Goal: Task Accomplishment & Management: Manage account settings

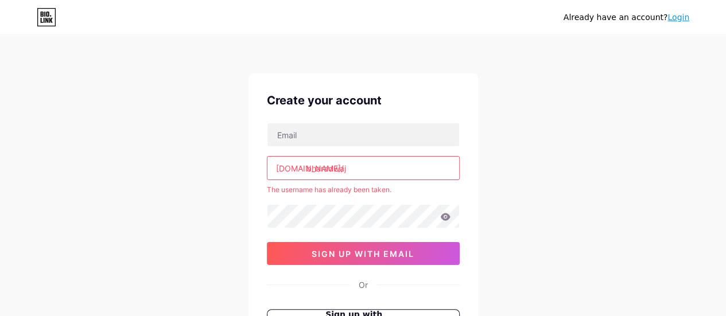
click at [365, 166] on input "bharadwaj" at bounding box center [363, 168] width 192 height 23
click at [366, 163] on input "bharadwaj" at bounding box center [363, 168] width 192 height 23
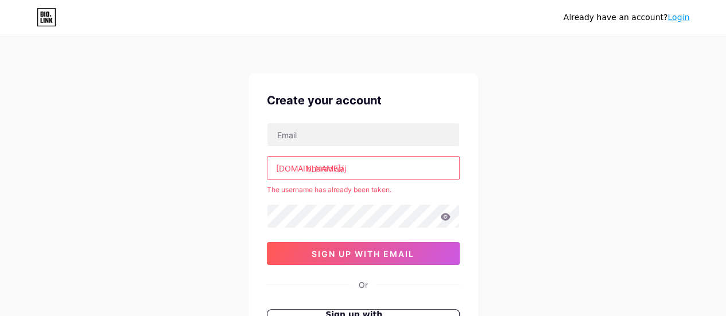
click at [274, 174] on input "bharadwaj" at bounding box center [363, 168] width 192 height 23
drag, startPoint x: 274, startPoint y: 174, endPoint x: 603, endPoint y: -69, distance: 409.4
click at [603, 0] on html "Already have an account? Login Create your account bio.link/ bharadwaj The user…" at bounding box center [363, 227] width 726 height 454
click at [370, 165] on input "bharadwaj" at bounding box center [363, 168] width 192 height 23
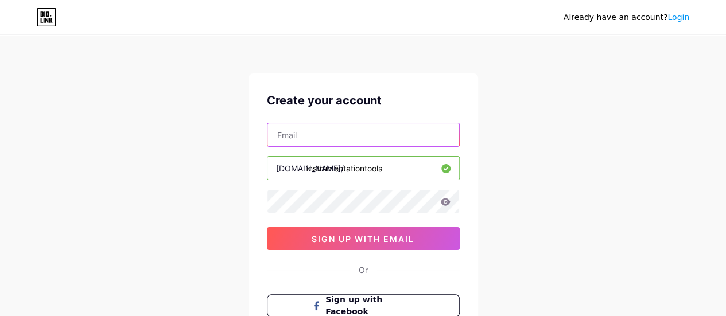
click at [340, 131] on input "text" at bounding box center [363, 134] width 192 height 23
type input "[EMAIL_ADDRESS][DOMAIN_NAME]"
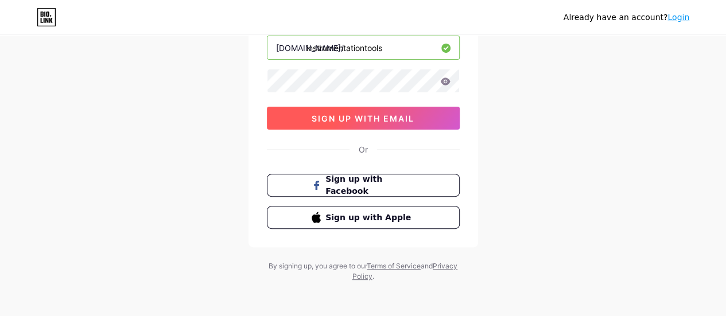
scroll to position [122, 0]
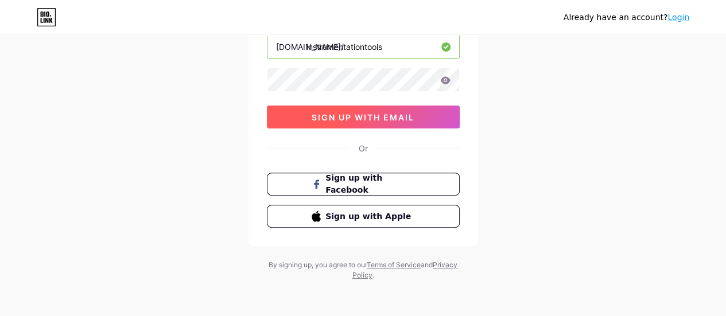
click at [360, 116] on span "sign up with email" at bounding box center [363, 117] width 103 height 10
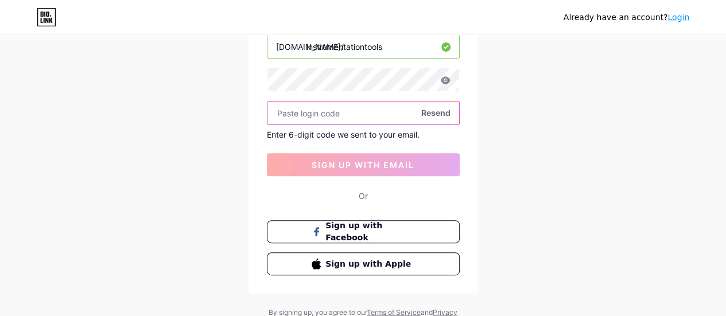
paste input "521091"
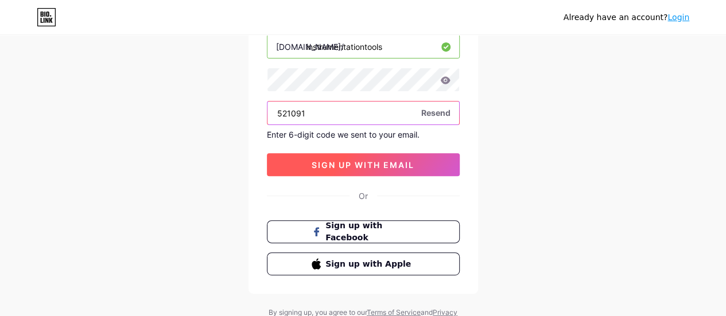
type input "521091"
click at [342, 166] on span "sign up with email" at bounding box center [363, 165] width 103 height 10
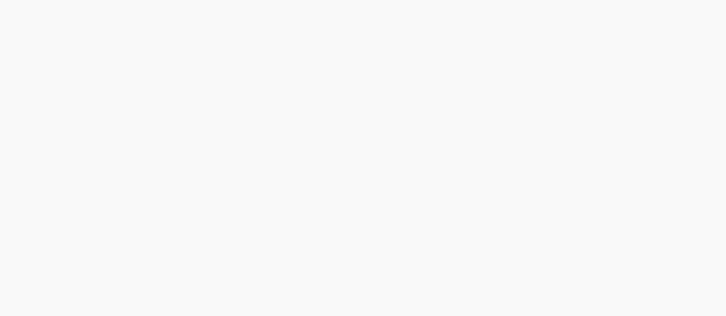
scroll to position [0, 0]
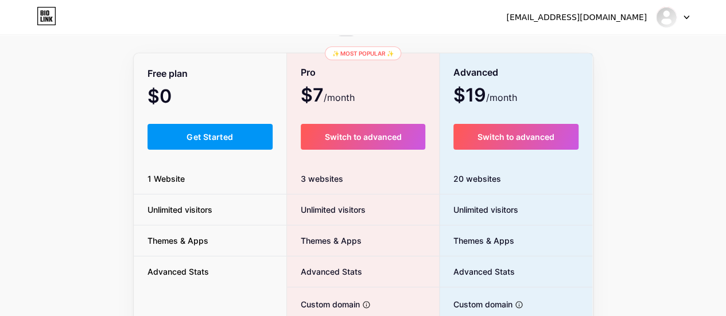
scroll to position [57, 0]
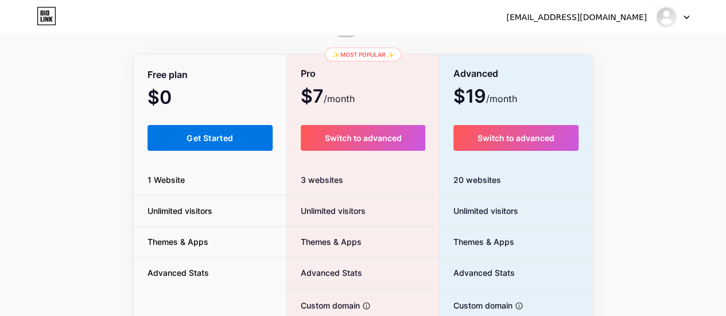
click at [199, 135] on span "Get Started" at bounding box center [210, 138] width 46 height 10
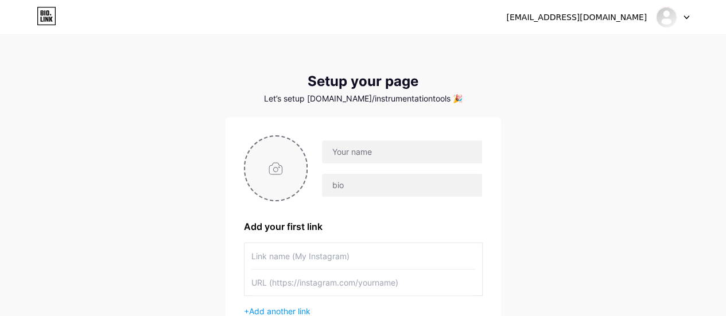
click at [277, 173] on input "file" at bounding box center [276, 169] width 62 height 64
type input "C:\fakepath\Image (1).png"
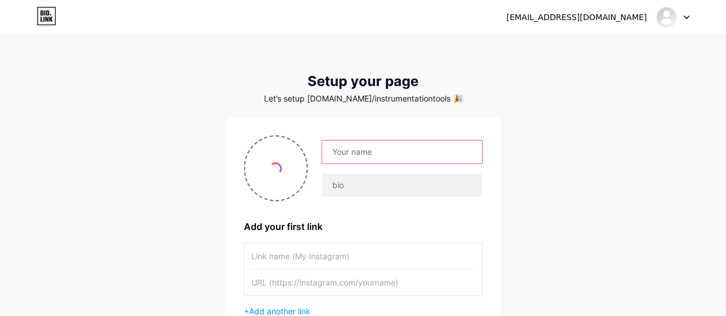
click at [370, 154] on input "text" at bounding box center [402, 152] width 160 height 23
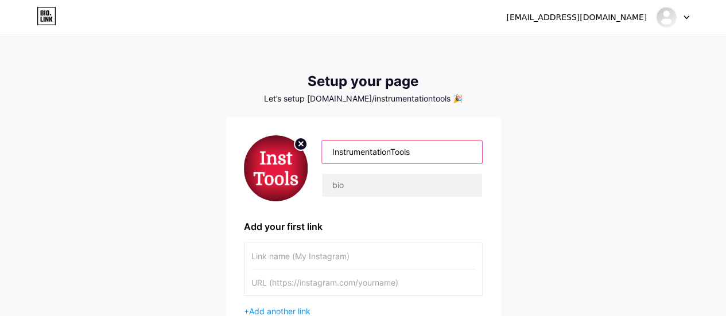
click at [392, 154] on input "InstrumentationTools" at bounding box center [402, 152] width 160 height 23
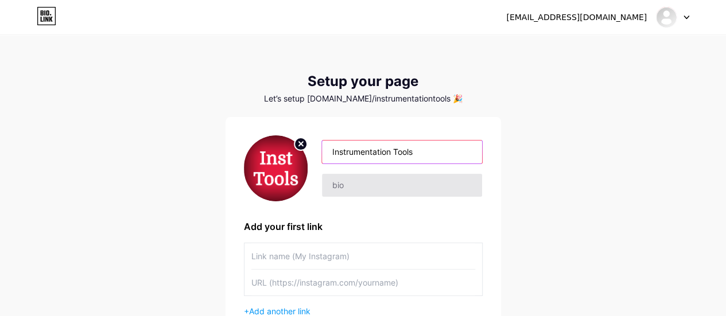
type input "Instrumentation Tools"
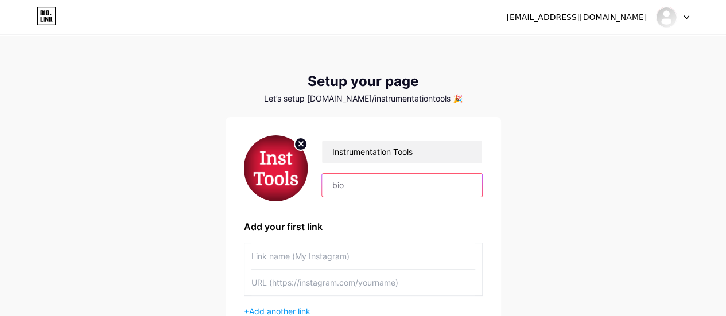
click at [365, 184] on input "text" at bounding box center [402, 185] width 160 height 23
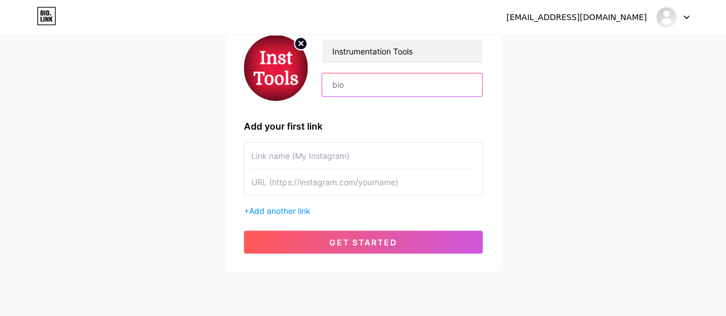
scroll to position [101, 0]
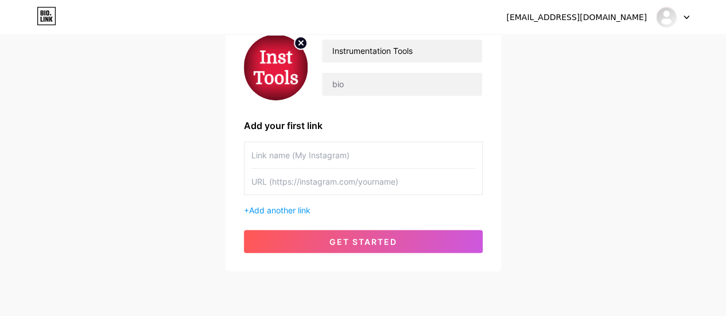
click at [325, 149] on input "text" at bounding box center [363, 155] width 224 height 26
type input "Why 4-20 mA? Course on Basics"
click at [328, 192] on input "text" at bounding box center [363, 182] width 224 height 26
paste input "[URL][DOMAIN_NAME]"
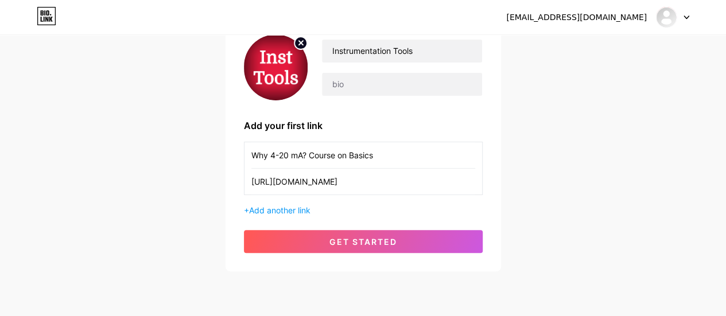
type input "[URL][DOMAIN_NAME]"
click at [301, 216] on div "Instrumentation Tools Add your first link Why 4-20 mA? Course on Basics [URL][D…" at bounding box center [363, 143] width 239 height 219
click at [292, 208] on span "Add another link" at bounding box center [279, 210] width 61 height 10
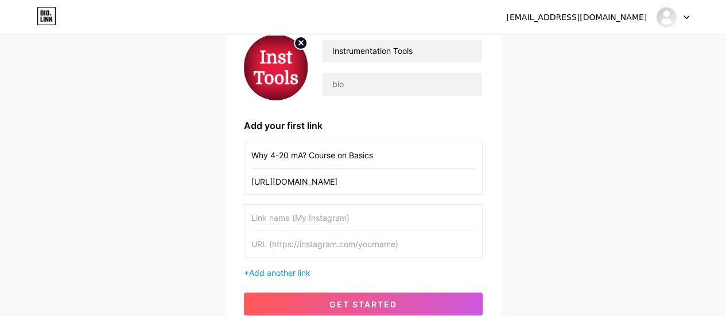
click at [308, 215] on input "text" at bounding box center [363, 218] width 224 height 26
click at [356, 216] on input "text" at bounding box center [363, 218] width 224 height 26
type input "Siemens Logo PLC Course"
paste input "[URL][DOMAIN_NAME]"
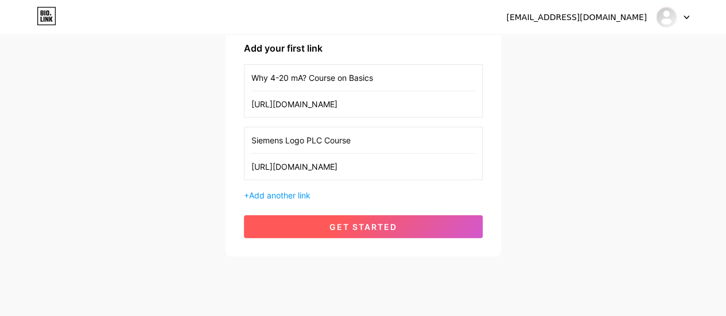
scroll to position [179, 0]
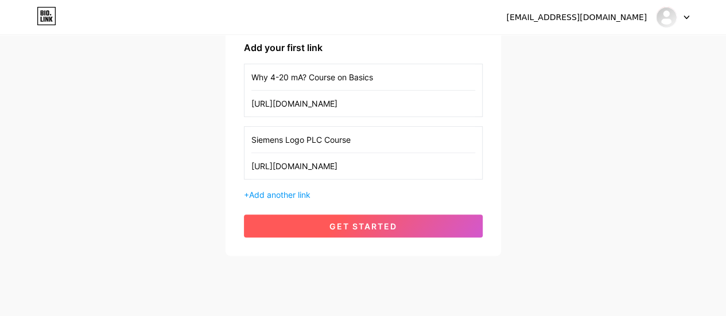
type input "[URL][DOMAIN_NAME]"
click at [365, 222] on span "get started" at bounding box center [363, 227] width 68 height 10
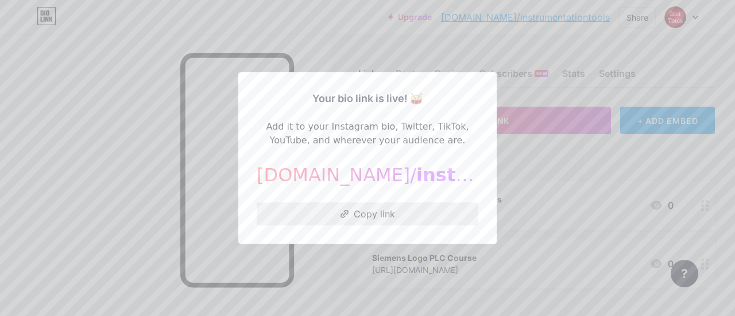
click at [377, 212] on button "Copy link" at bounding box center [368, 214] width 222 height 23
click at [564, 120] on div at bounding box center [367, 158] width 735 height 316
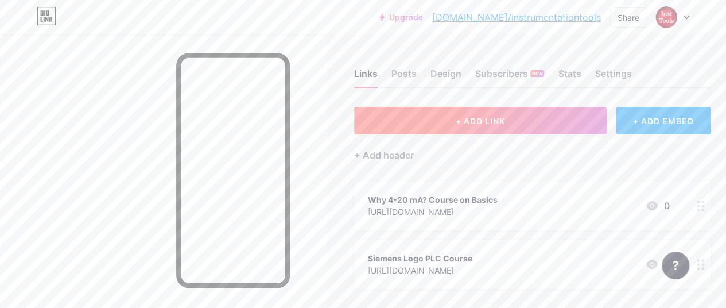
click at [484, 123] on span "+ ADD LINK" at bounding box center [480, 121] width 49 height 10
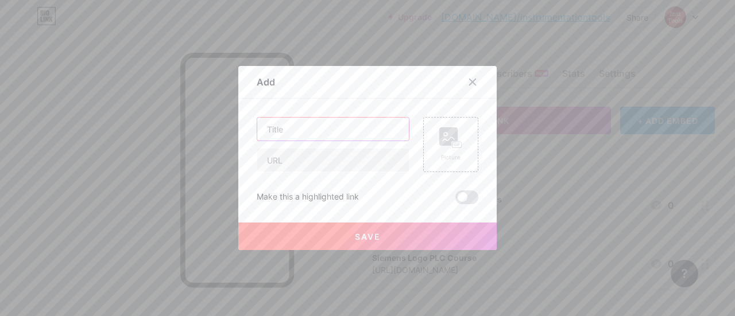
click at [306, 137] on input "text" at bounding box center [332, 129] width 151 height 23
type input "Request Your Course"
click at [282, 158] on input "text" at bounding box center [332, 160] width 151 height 23
paste input "[URL][DOMAIN_NAME]"
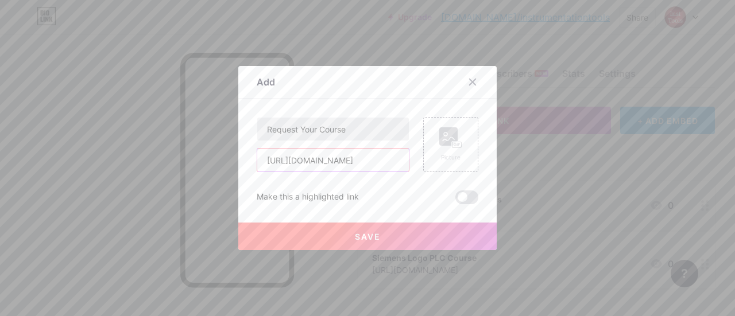
type input "[URL][DOMAIN_NAME]"
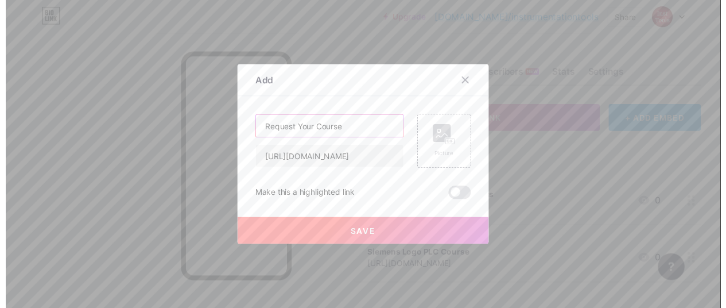
scroll to position [0, 0]
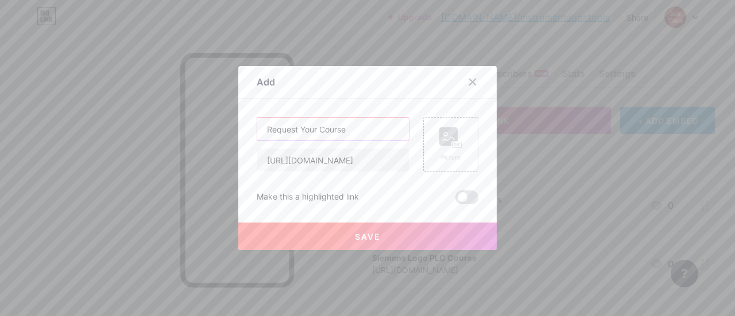
click at [310, 128] on input "Request Your Course" at bounding box center [332, 129] width 151 height 23
type input "Request Course"
click at [355, 235] on span "Save" at bounding box center [368, 237] width 26 height 10
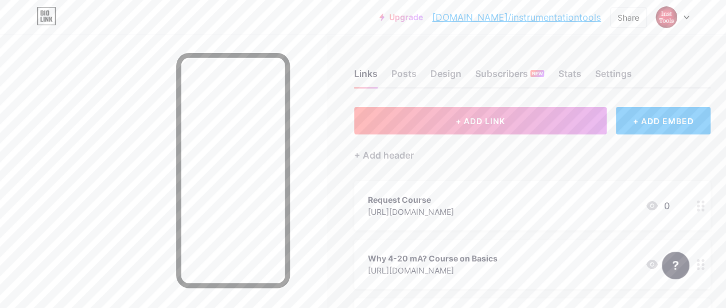
scroll to position [87, 0]
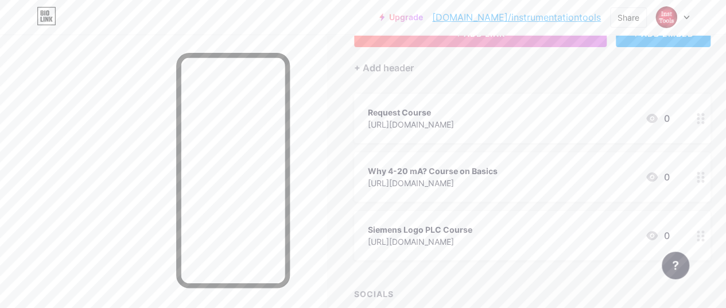
drag, startPoint x: 547, startPoint y: 111, endPoint x: 545, endPoint y: 180, distance: 68.3
click at [545, 180] on span "Request Course [URL][DOMAIN_NAME] 0 Why 4-20 mA? Course on Basics [URL][DOMAIN_…" at bounding box center [532, 177] width 356 height 166
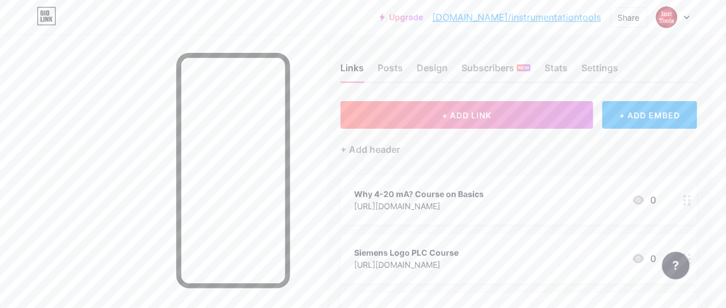
scroll to position [0, 16]
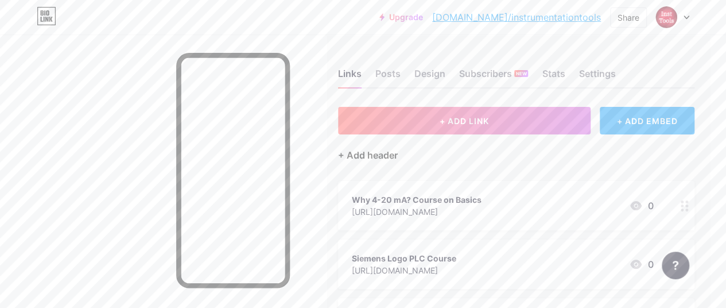
click at [378, 157] on div "+ Add header" at bounding box center [368, 155] width 60 height 14
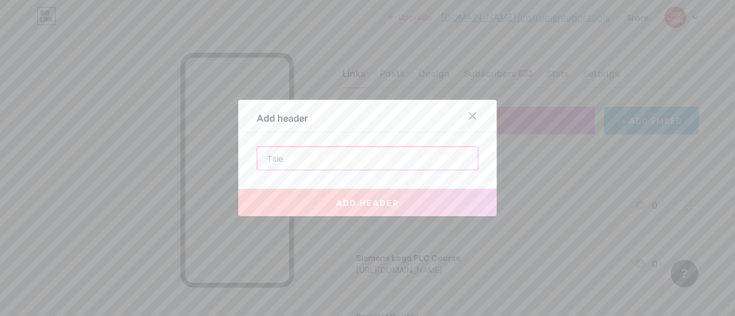
click at [301, 159] on input "text" at bounding box center [367, 158] width 220 height 23
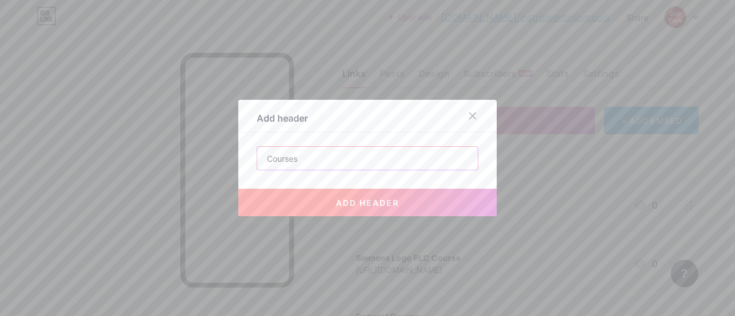
type input "Courses"
click at [354, 208] on button "add header" at bounding box center [367, 203] width 258 height 28
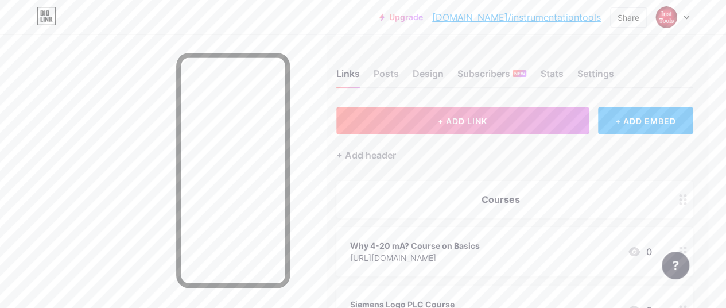
scroll to position [0, 18]
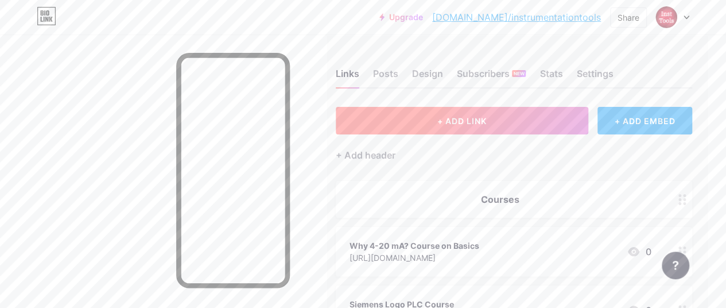
click at [459, 110] on button "+ ADD LINK" at bounding box center [462, 121] width 252 height 28
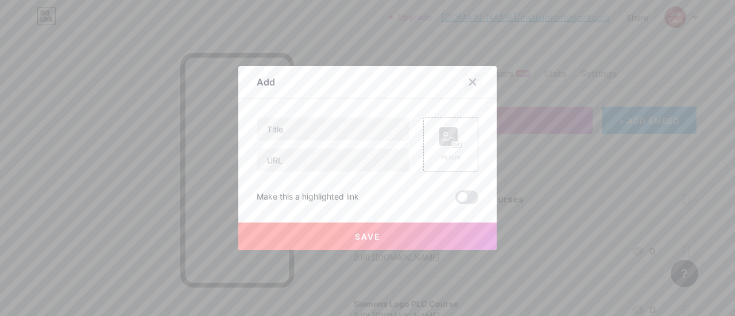
click at [469, 81] on icon at bounding box center [472, 82] width 6 height 6
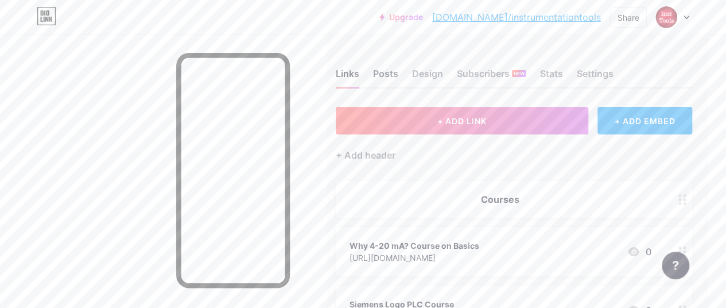
click at [398, 67] on div "Posts" at bounding box center [385, 77] width 25 height 21
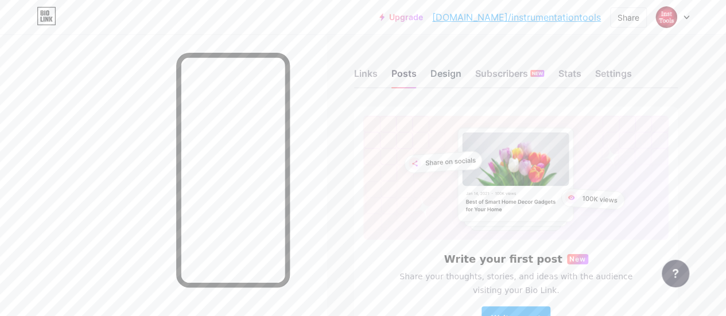
click at [445, 75] on div "Design" at bounding box center [445, 77] width 31 height 21
click at [504, 71] on div "Subscribers NEW" at bounding box center [509, 77] width 69 height 21
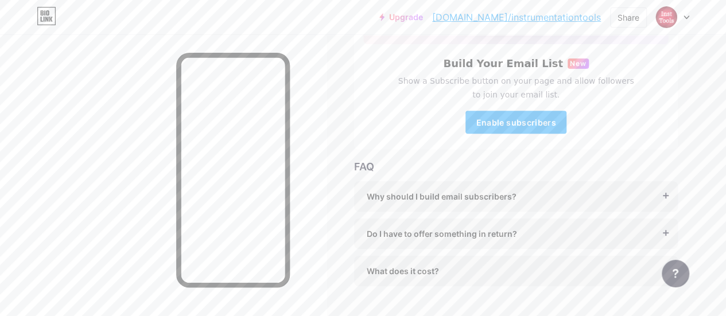
scroll to position [205, 0]
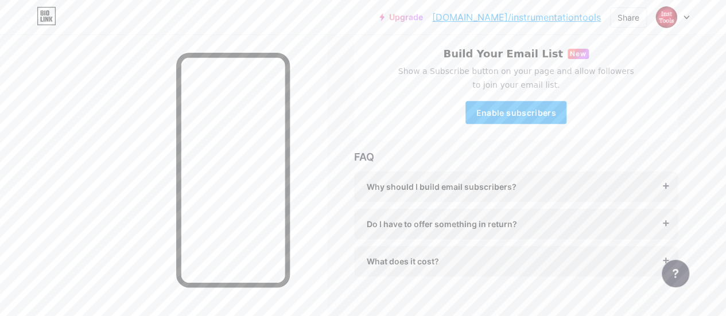
click at [437, 230] on div "Do I have to offer something in return? It’s better if you do, but most creator…" at bounding box center [516, 224] width 324 height 30
click at [448, 221] on span "Do I have to offer something in return?" at bounding box center [442, 224] width 150 height 12
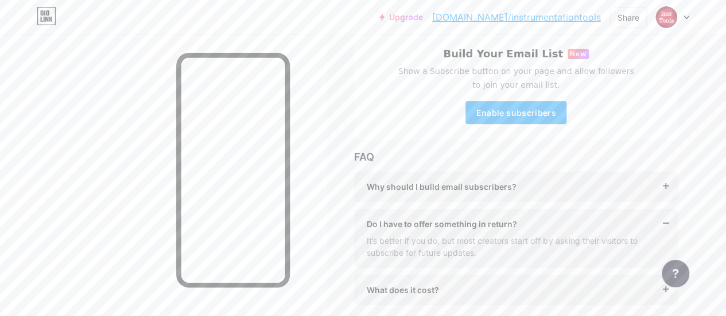
click at [418, 288] on span "What does it cost?" at bounding box center [403, 290] width 72 height 12
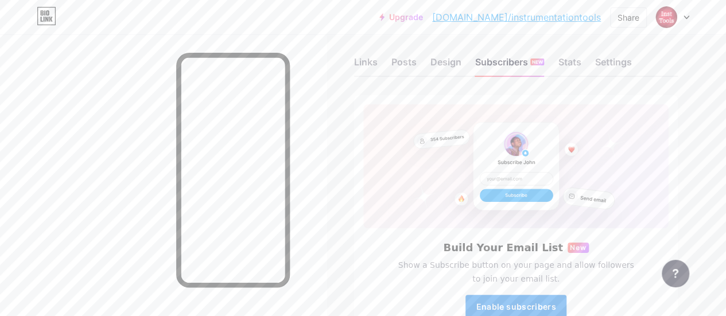
scroll to position [10, 0]
click at [573, 66] on div "Stats" at bounding box center [569, 66] width 23 height 21
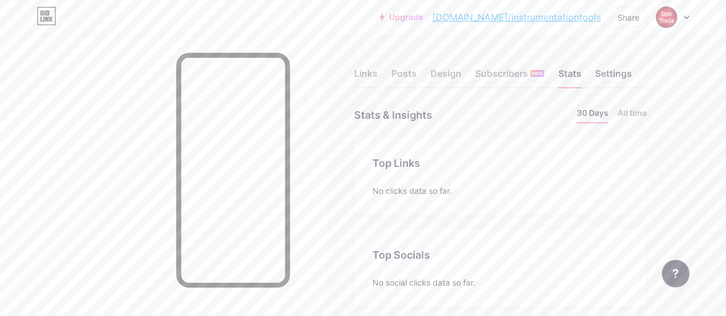
click at [613, 73] on div "Settings" at bounding box center [613, 77] width 37 height 21
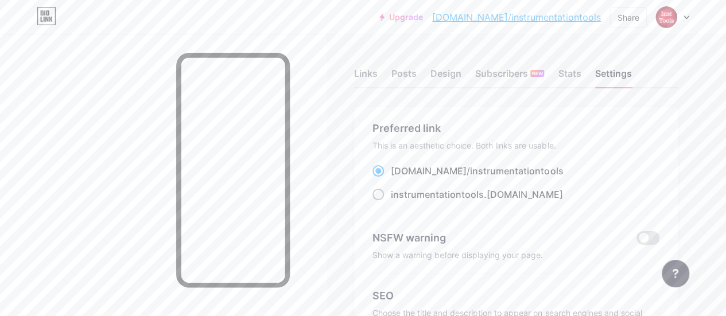
click at [492, 199] on div "instrumentationtools .[DOMAIN_NAME]" at bounding box center [477, 195] width 172 height 14
click at [398, 201] on input "instrumentationtools .[DOMAIN_NAME]" at bounding box center [394, 204] width 7 height 7
radio input "true"
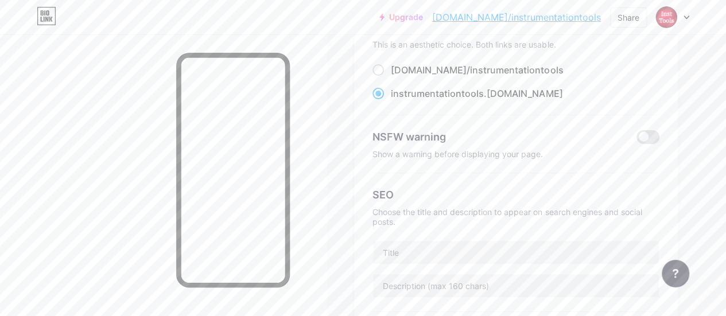
scroll to position [178, 0]
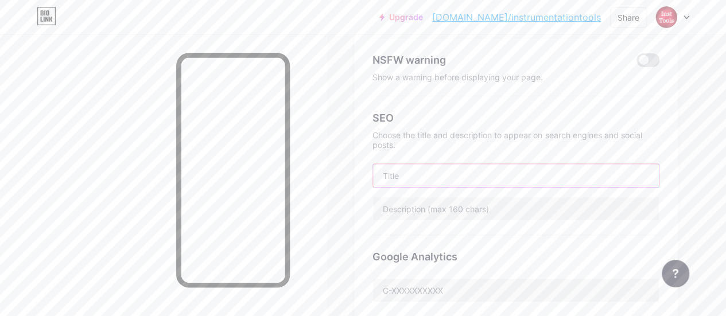
click at [412, 183] on input "text" at bounding box center [516, 175] width 286 height 23
type input "I"
type input "Instrumentation and Automation Courses"
click at [420, 210] on input "text" at bounding box center [516, 208] width 286 height 23
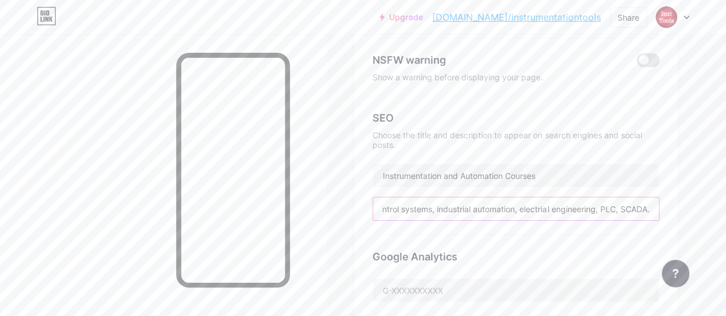
click at [623, 203] on input "Try our updated courses related to instrumentation and control systems, industr…" at bounding box center [516, 208] width 286 height 23
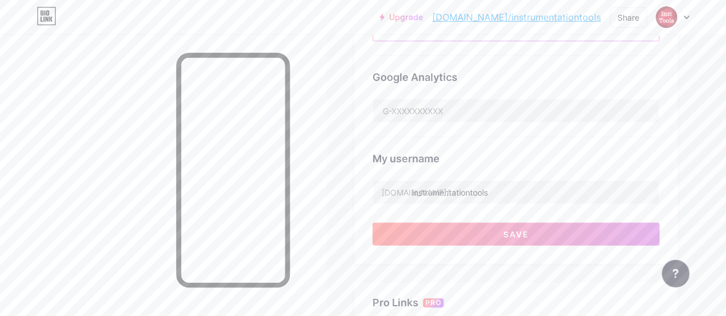
scroll to position [361, 0]
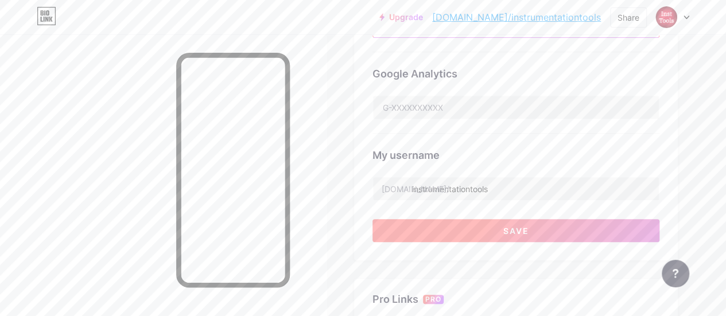
type input "Try our updated courses related to instrumentation and control systems, industr…"
click at [514, 230] on span "Save" at bounding box center [516, 231] width 26 height 10
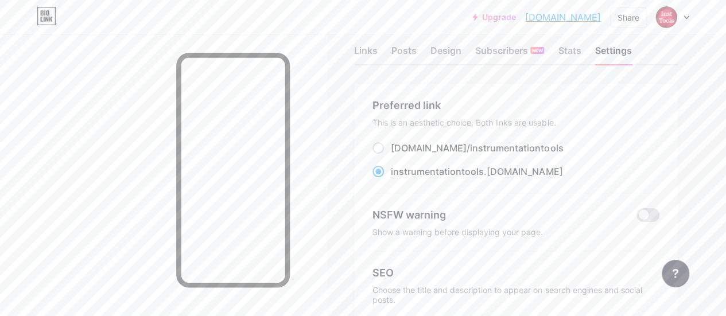
scroll to position [17, 0]
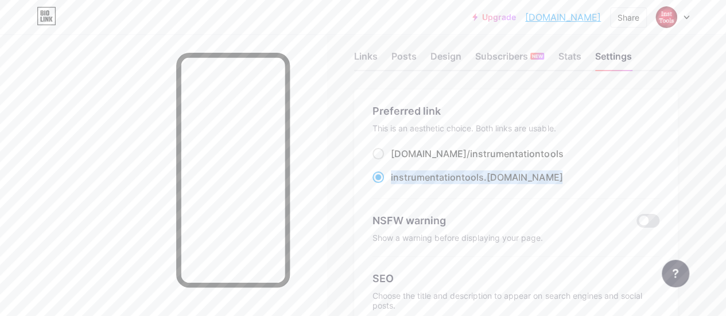
drag, startPoint x: 530, startPoint y: 176, endPoint x: 395, endPoint y: 179, distance: 135.5
click at [395, 179] on div "instrumentationtools .[DOMAIN_NAME]" at bounding box center [515, 177] width 287 height 14
copy label "instrumentationtools .[DOMAIN_NAME]"
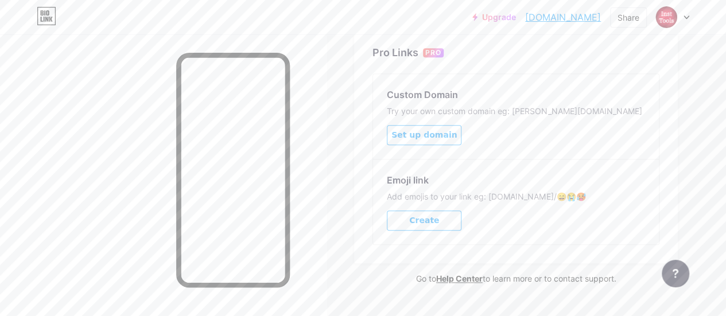
scroll to position [0, 0]
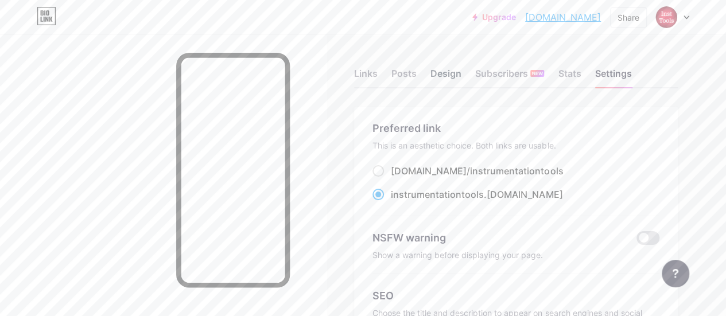
click at [441, 75] on div "Design" at bounding box center [445, 77] width 31 height 21
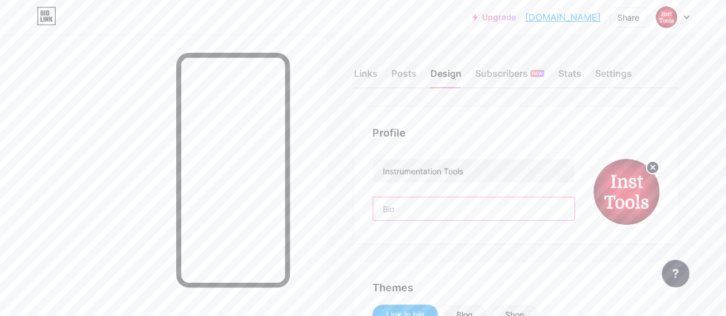
click at [410, 205] on input "text" at bounding box center [473, 208] width 201 height 23
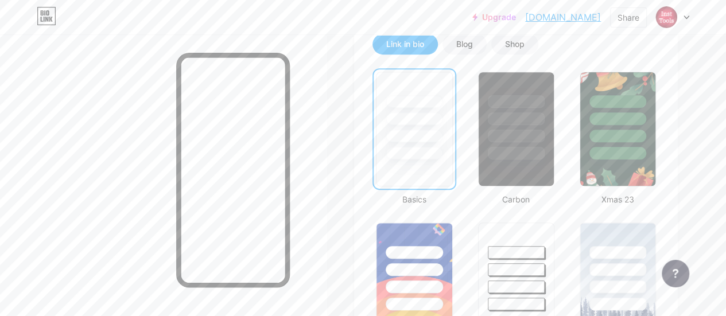
scroll to position [271, 0]
click at [518, 126] on div at bounding box center [515, 115] width 77 height 90
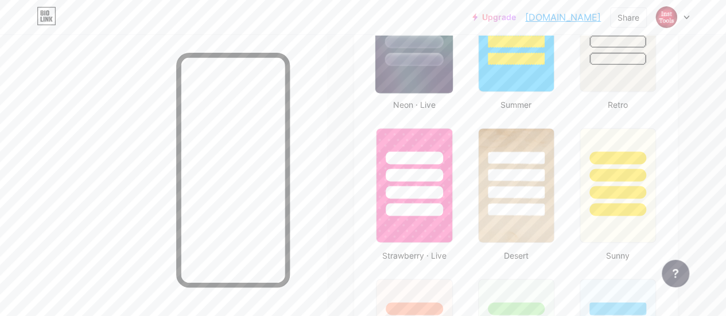
scroll to position [821, 0]
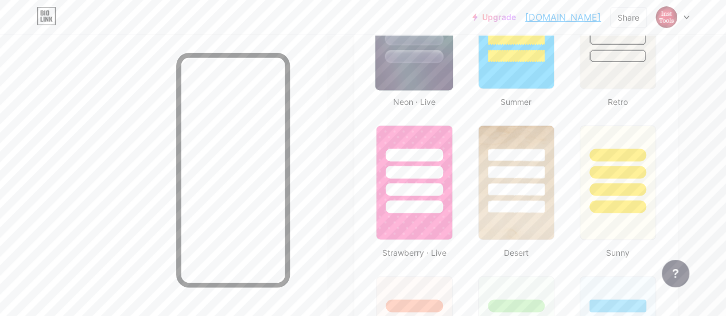
click at [423, 61] on div at bounding box center [414, 56] width 59 height 13
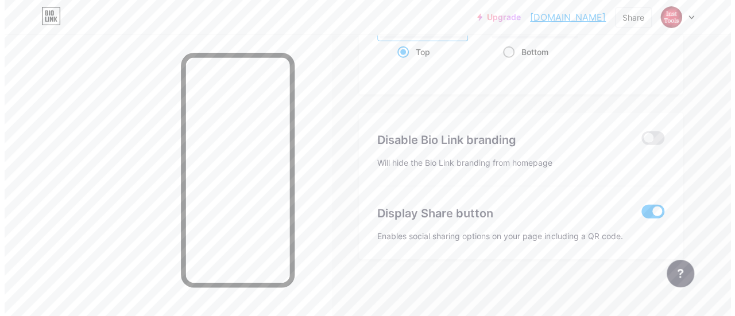
scroll to position [1633, 0]
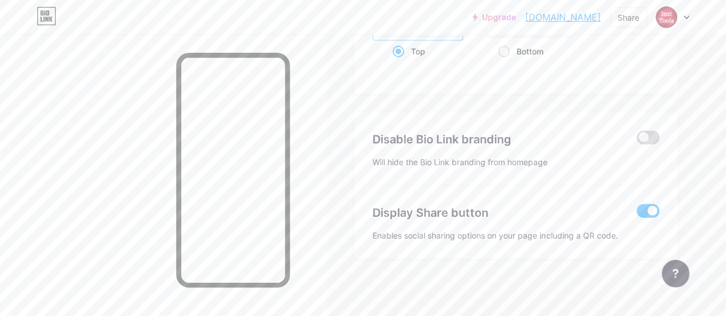
click at [652, 134] on span at bounding box center [647, 138] width 23 height 14
click at [636, 141] on input "checkbox" at bounding box center [636, 141] width 0 height 0
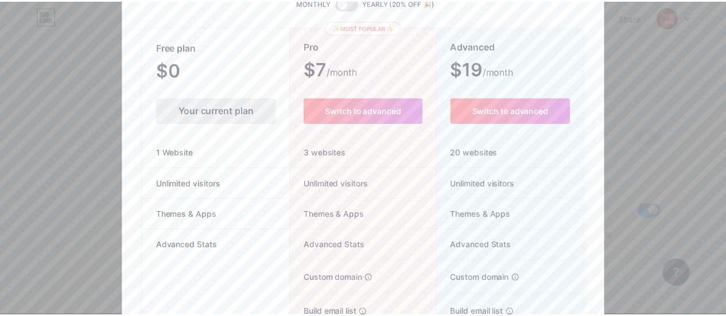
scroll to position [0, 0]
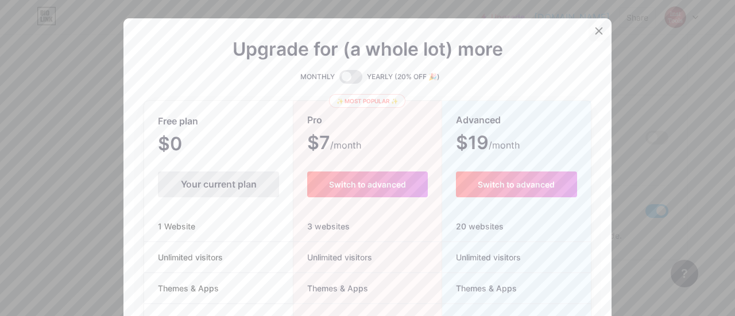
click at [598, 31] on icon at bounding box center [598, 30] width 9 height 9
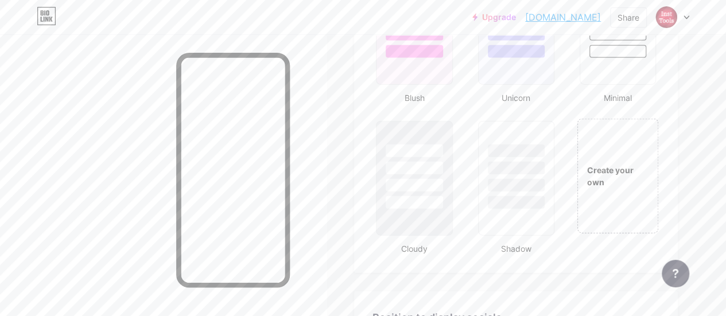
scroll to position [1278, 0]
click at [523, 180] on div at bounding box center [516, 185] width 59 height 13
click at [413, 198] on div at bounding box center [414, 203] width 59 height 13
click at [531, 181] on div at bounding box center [516, 185] width 59 height 13
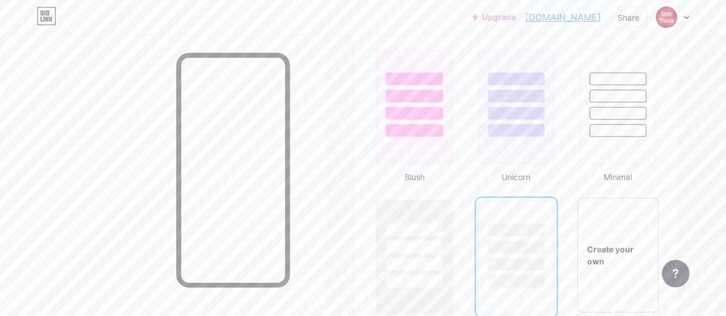
scroll to position [1139, 0]
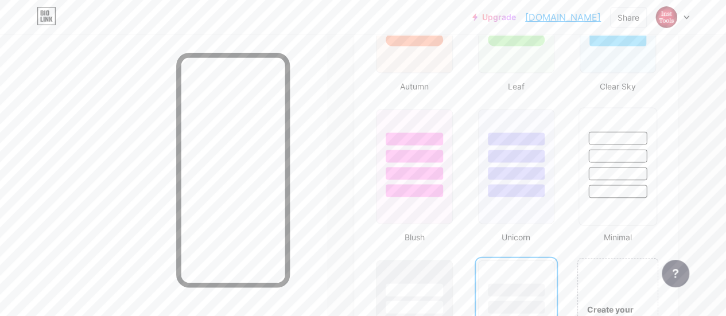
click at [635, 174] on div at bounding box center [617, 174] width 59 height 13
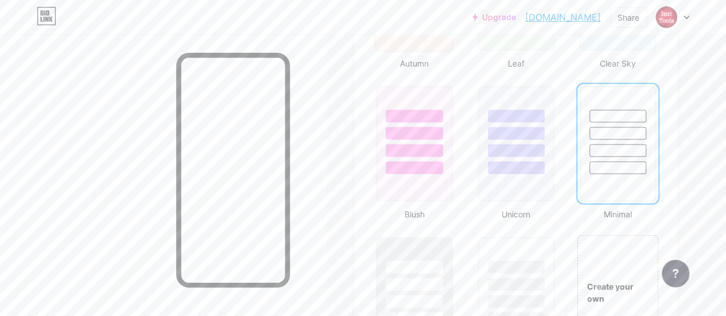
scroll to position [1164, 0]
click at [514, 270] on div at bounding box center [515, 279] width 77 height 90
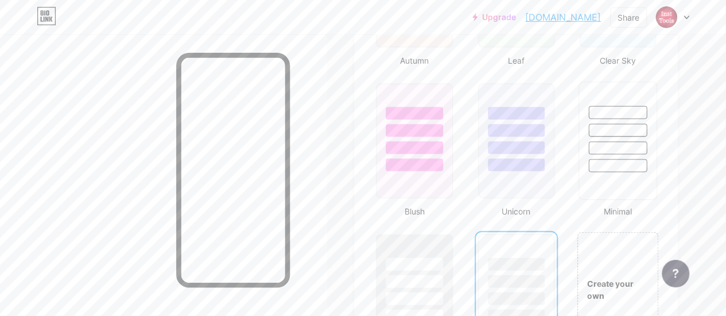
click at [607, 152] on div at bounding box center [617, 148] width 59 height 13
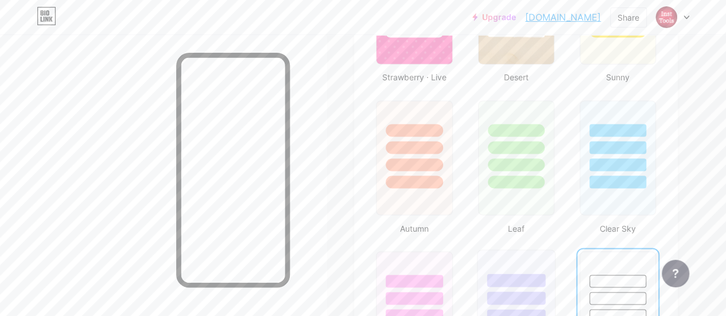
scroll to position [996, 0]
click at [494, 154] on div at bounding box center [515, 145] width 77 height 90
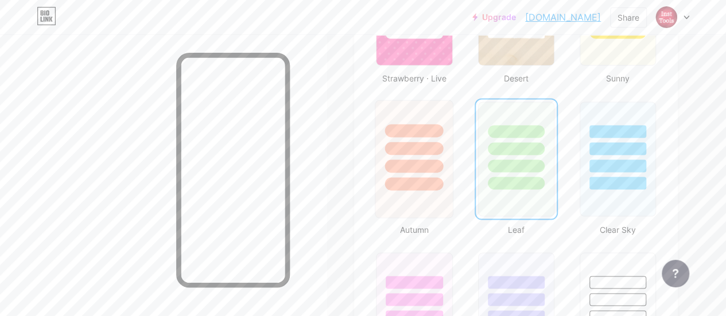
click at [418, 147] on div at bounding box center [414, 148] width 59 height 13
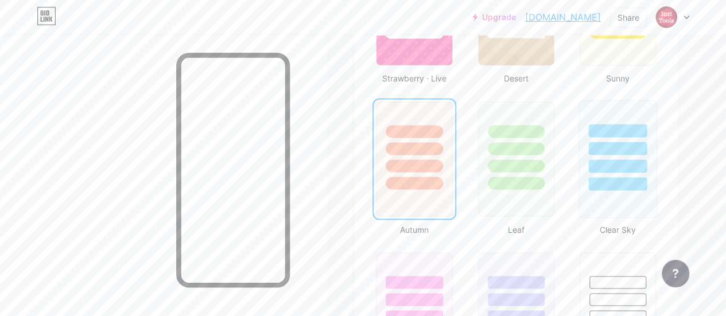
click at [624, 145] on div at bounding box center [617, 148] width 59 height 13
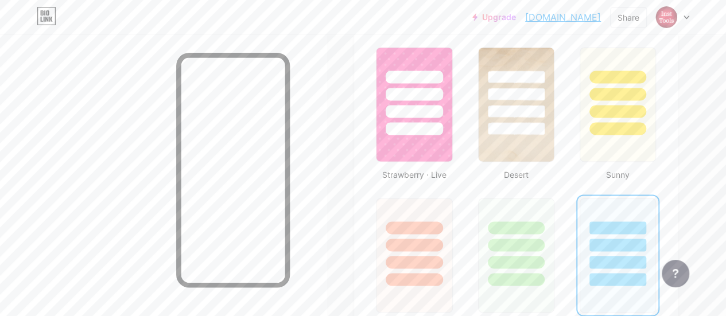
scroll to position [867, 0]
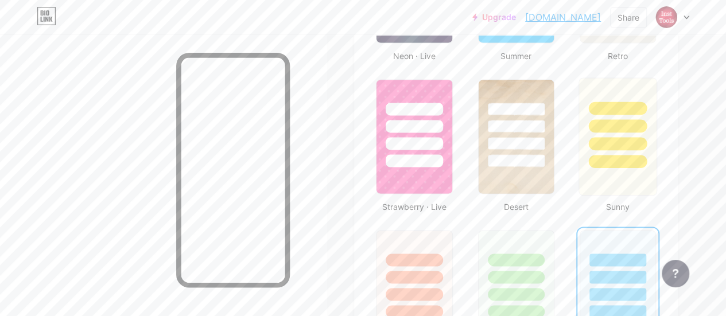
click at [615, 141] on div at bounding box center [617, 143] width 59 height 13
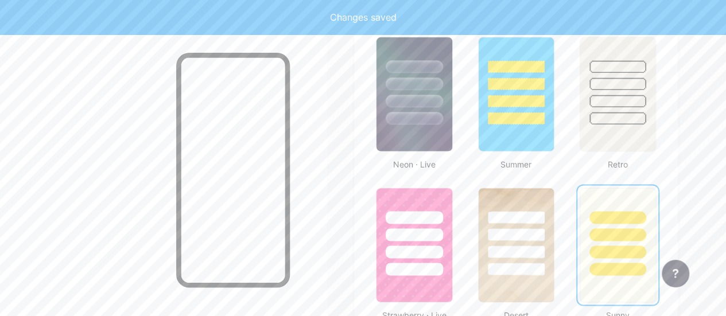
scroll to position [758, 0]
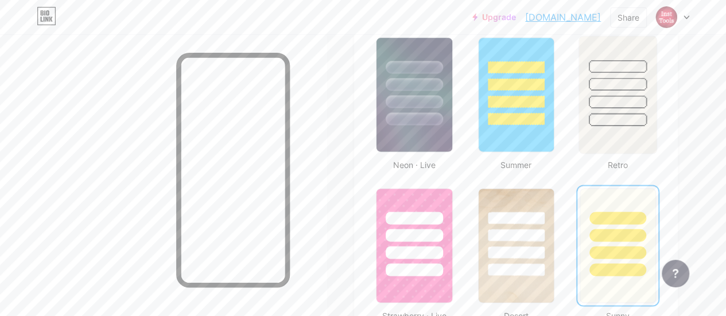
click at [621, 119] on div at bounding box center [617, 119] width 59 height 13
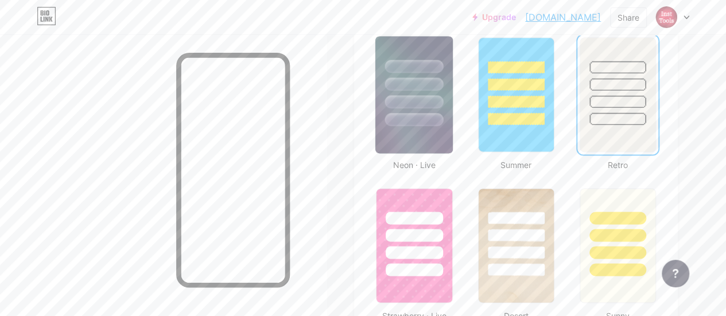
click at [421, 95] on div at bounding box center [414, 101] width 59 height 13
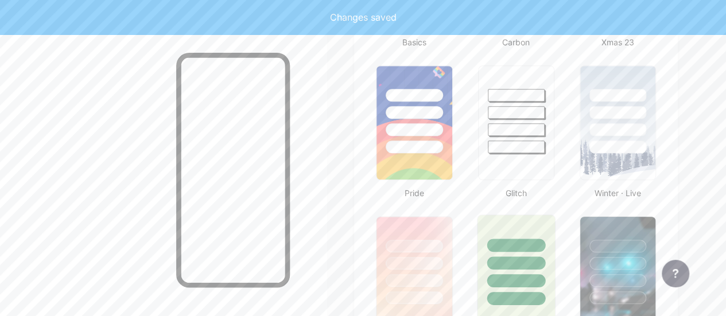
scroll to position [426, 0]
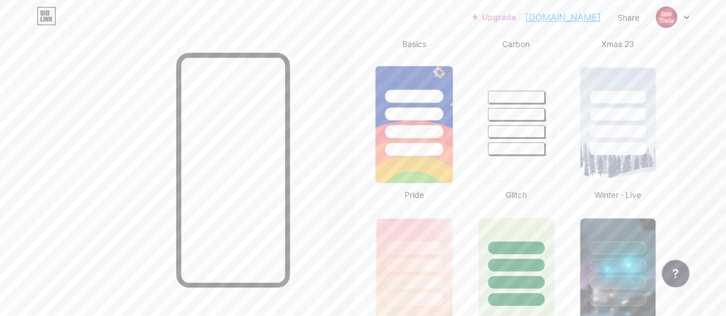
click at [429, 122] on div at bounding box center [413, 111] width 77 height 90
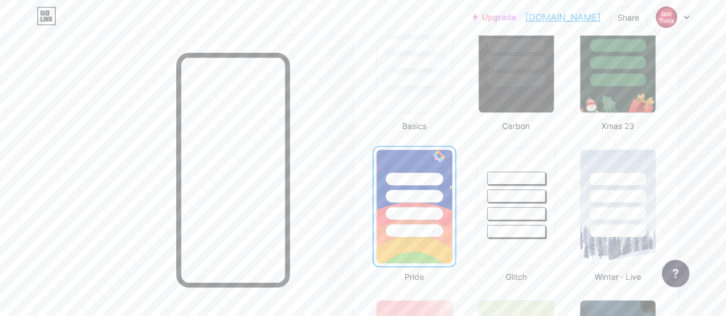
click at [529, 195] on div at bounding box center [516, 195] width 59 height 13
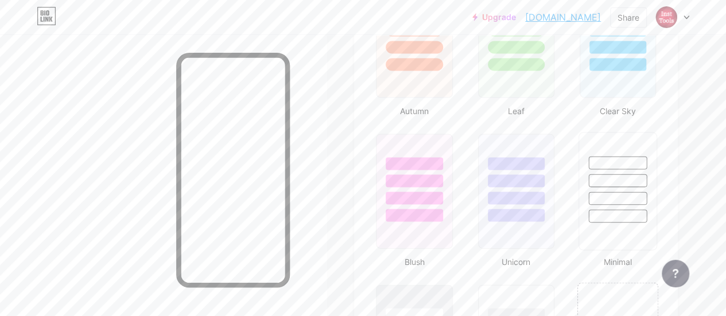
scroll to position [1114, 0]
click at [595, 188] on div at bounding box center [617, 178] width 77 height 90
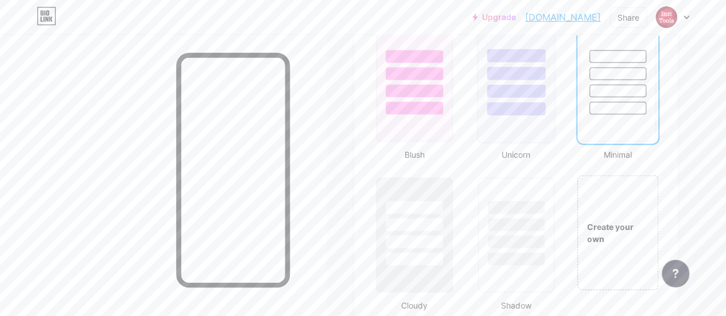
scroll to position [1223, 0]
click at [523, 227] on div at bounding box center [516, 222] width 59 height 13
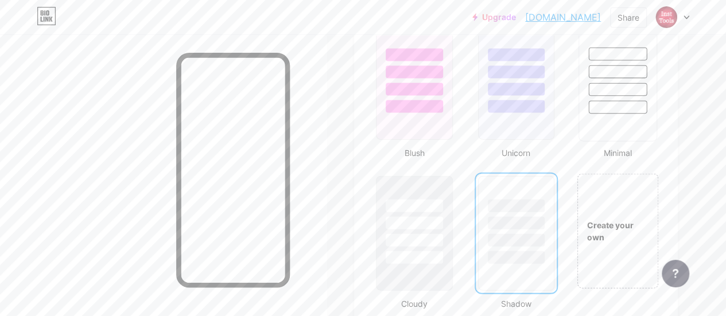
click at [610, 94] on div at bounding box center [617, 89] width 59 height 13
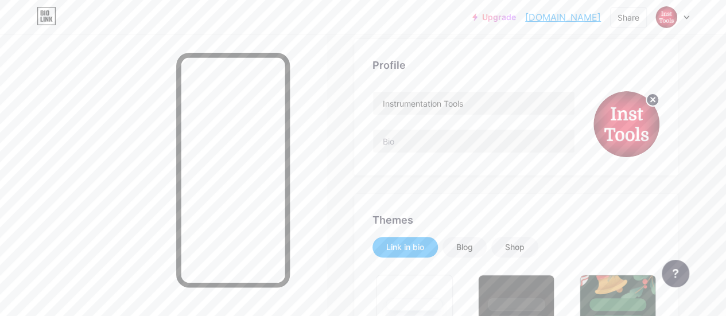
scroll to position [68, 0]
click at [481, 247] on div "Blog" at bounding box center [464, 246] width 44 height 21
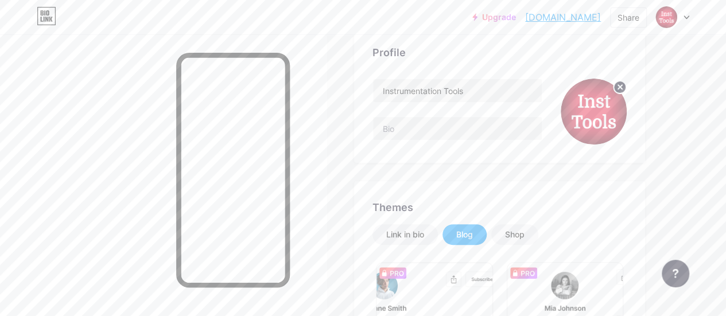
scroll to position [80, 0]
click at [512, 231] on div "Shop" at bounding box center [515, 235] width 20 height 11
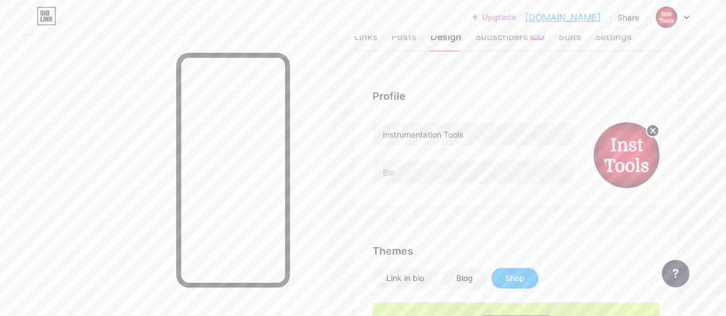
scroll to position [0, 0]
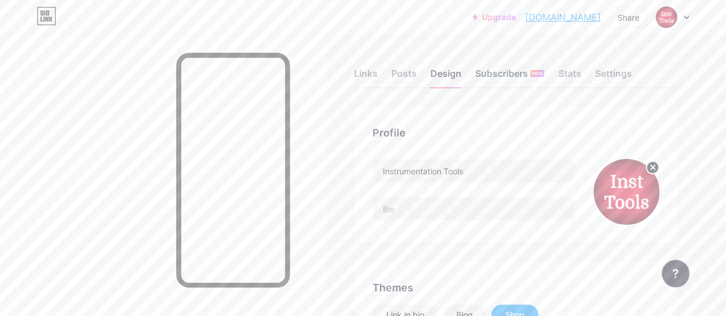
click at [500, 73] on div "Subscribers NEW" at bounding box center [509, 77] width 69 height 21
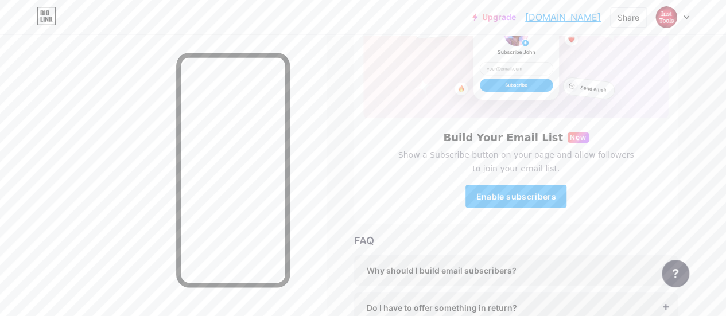
scroll to position [222, 0]
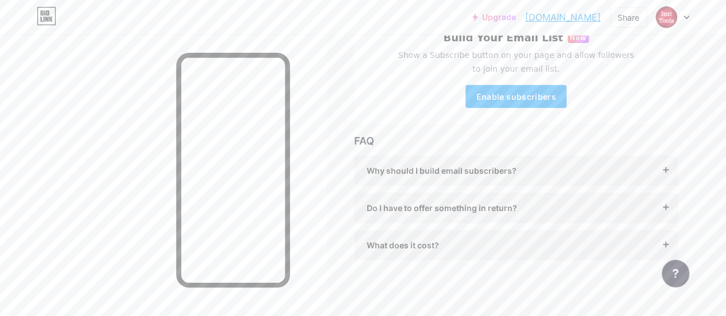
click at [466, 239] on div "What does it cost?" at bounding box center [516, 245] width 298 height 12
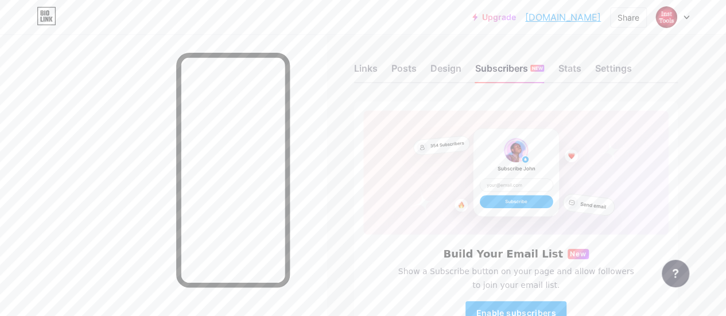
scroll to position [0, 0]
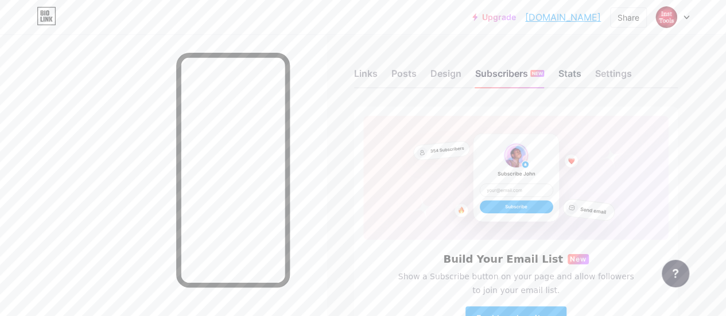
click at [570, 71] on div "Stats" at bounding box center [569, 77] width 23 height 21
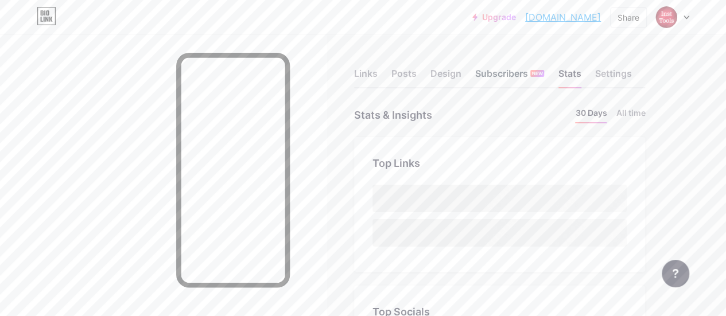
click at [533, 72] on div "Subscribers NEW" at bounding box center [509, 77] width 69 height 21
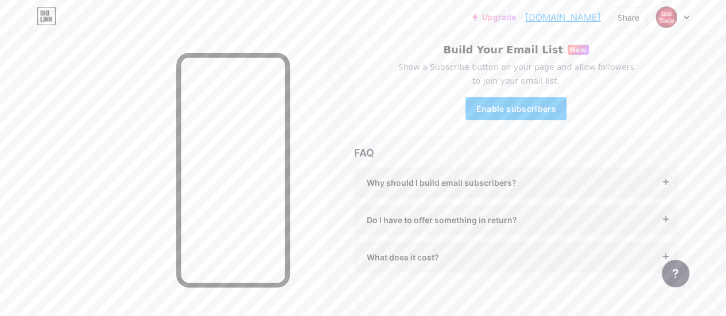
scroll to position [222, 0]
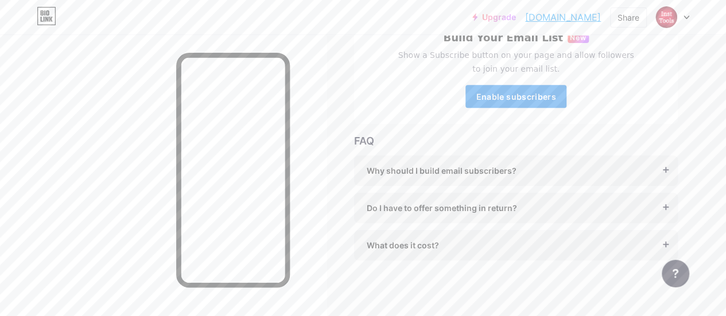
click at [525, 92] on span "Enable subscribers" at bounding box center [516, 97] width 80 height 10
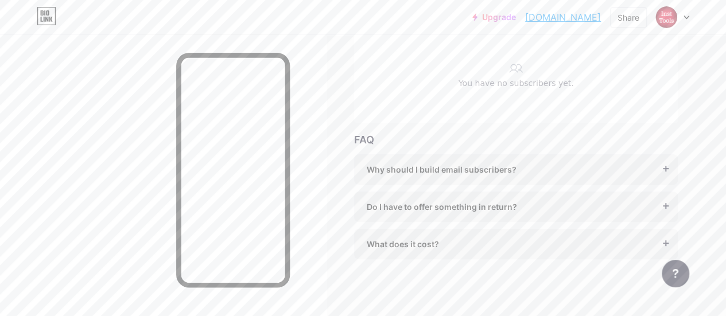
scroll to position [0, 0]
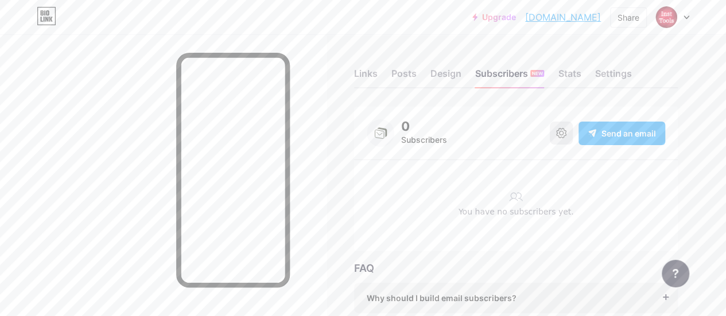
click at [558, 131] on icon at bounding box center [561, 133] width 10 height 10
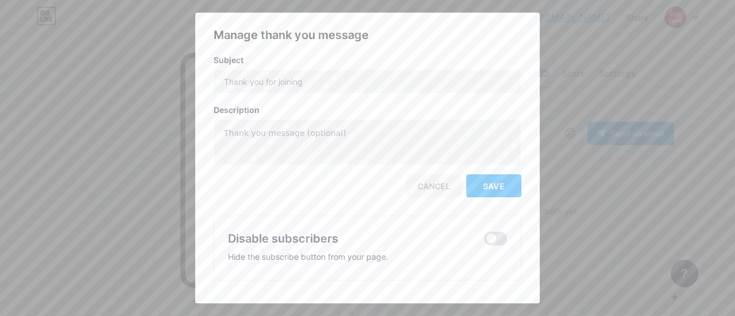
click at [426, 184] on div "Cancel" at bounding box center [434, 185] width 56 height 23
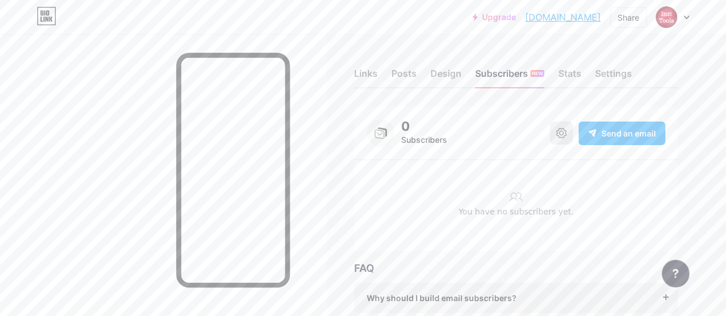
click at [557, 134] on icon at bounding box center [561, 133] width 10 height 10
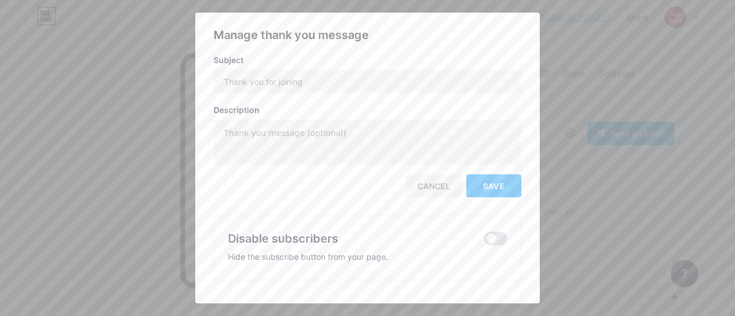
click at [591, 158] on div at bounding box center [367, 158] width 735 height 316
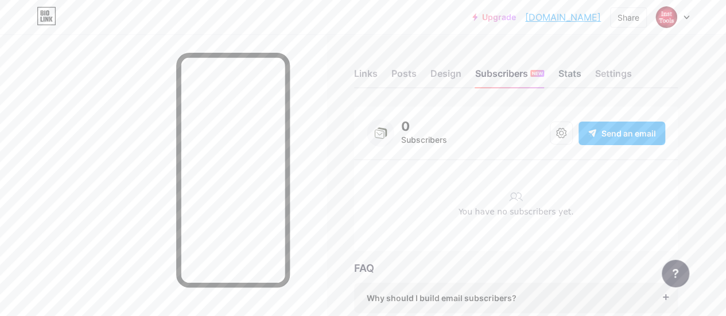
click at [562, 71] on div "Stats" at bounding box center [569, 77] width 23 height 21
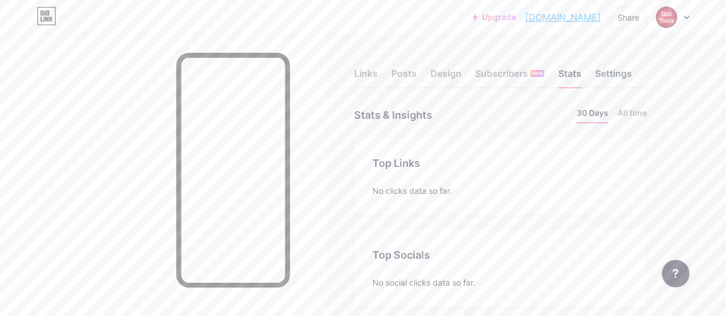
click at [615, 79] on div "Settings" at bounding box center [613, 77] width 37 height 21
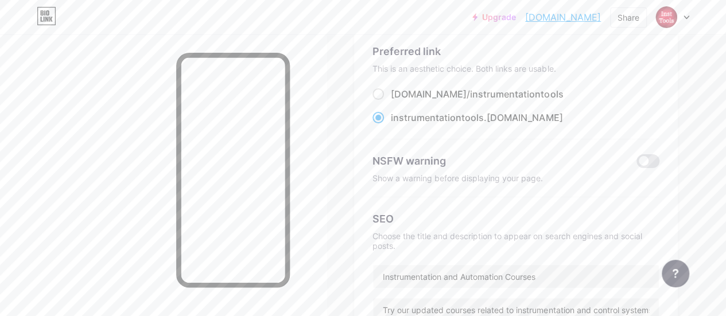
scroll to position [76, 0]
click at [470, 91] on span "instrumentationtools" at bounding box center [516, 94] width 93 height 11
click at [398, 102] on input "[DOMAIN_NAME]/ instrumentationtools" at bounding box center [394, 105] width 7 height 7
radio input "true"
click at [495, 121] on div "instrumentationtools .[DOMAIN_NAME]" at bounding box center [477, 118] width 172 height 14
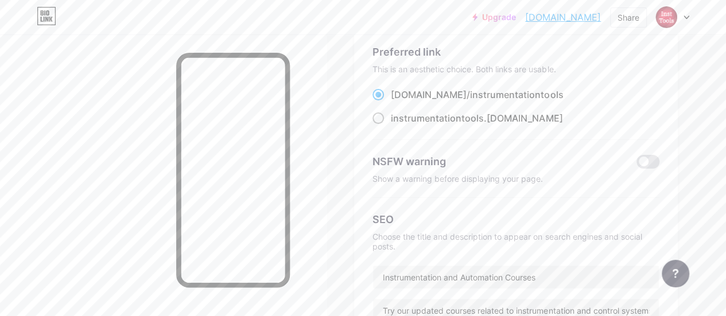
click at [398, 125] on input "instrumentationtools .[DOMAIN_NAME]" at bounding box center [394, 128] width 7 height 7
radio input "true"
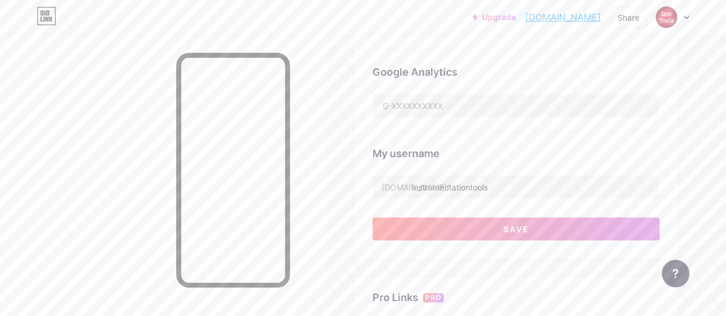
scroll to position [364, 0]
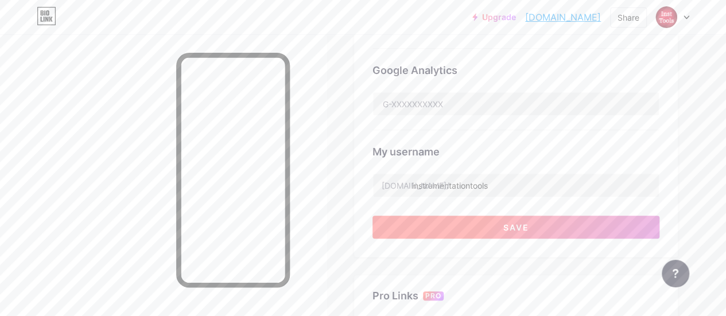
click at [568, 220] on button "Save" at bounding box center [515, 227] width 287 height 23
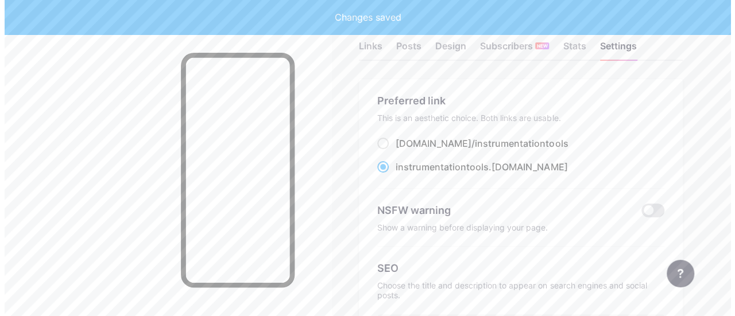
scroll to position [0, 0]
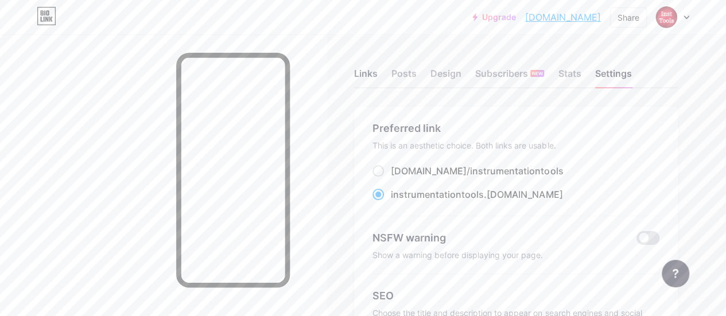
click at [368, 76] on div "Links" at bounding box center [366, 77] width 24 height 21
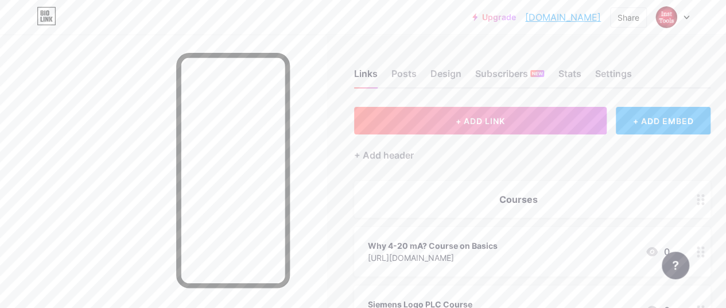
click at [666, 122] on div "+ ADD EMBED" at bounding box center [663, 121] width 95 height 28
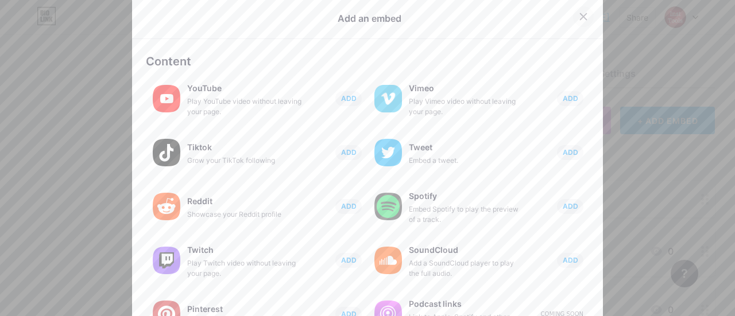
click at [577, 11] on div at bounding box center [583, 16] width 21 height 21
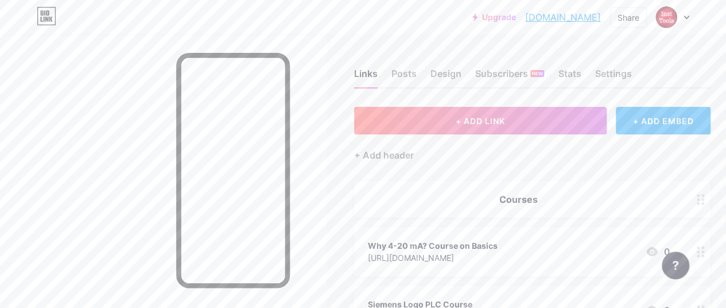
click at [648, 111] on div "+ ADD EMBED" at bounding box center [663, 121] width 95 height 28
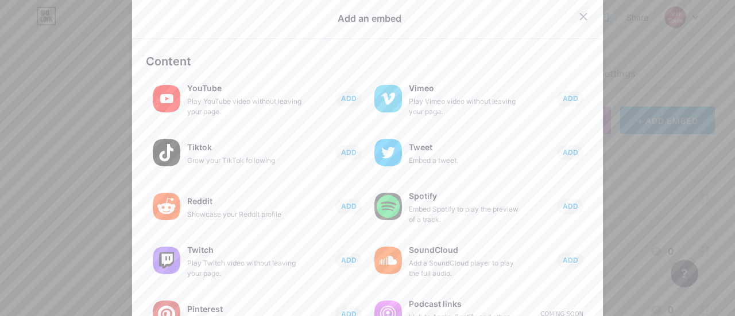
click at [578, 14] on icon at bounding box center [582, 16] width 9 height 9
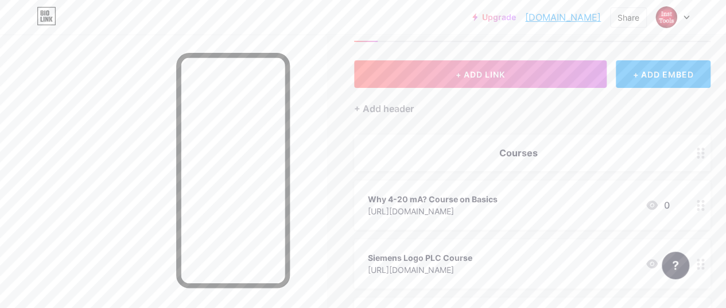
scroll to position [219, 0]
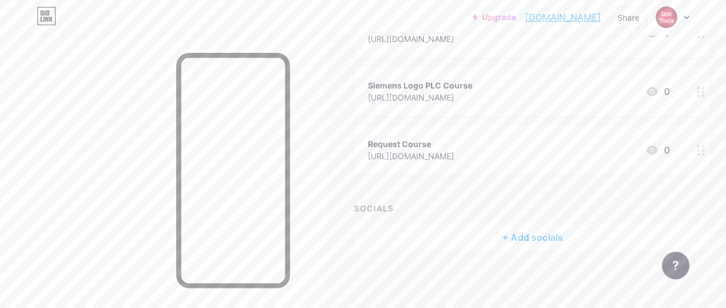
click at [527, 230] on div "+ Add socials" at bounding box center [532, 237] width 356 height 28
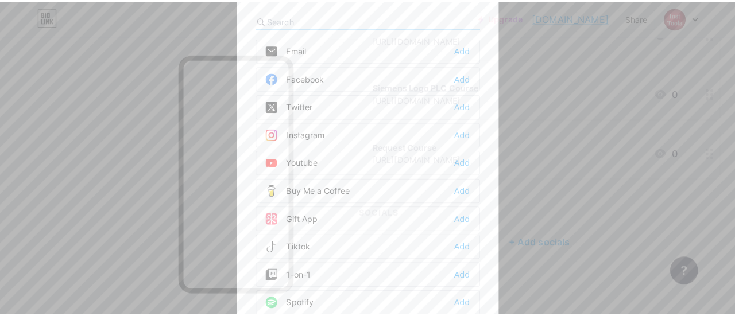
scroll to position [210, 0]
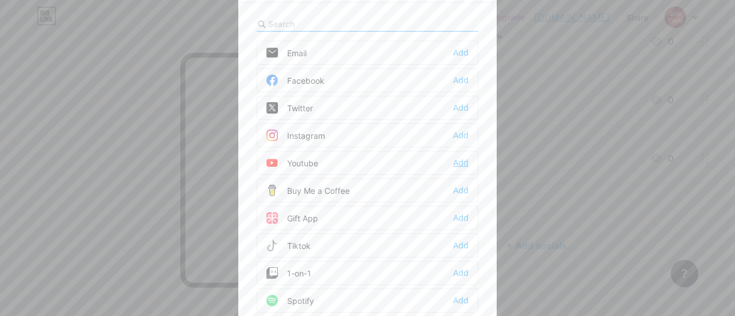
click at [455, 162] on div "Add" at bounding box center [460, 162] width 15 height 11
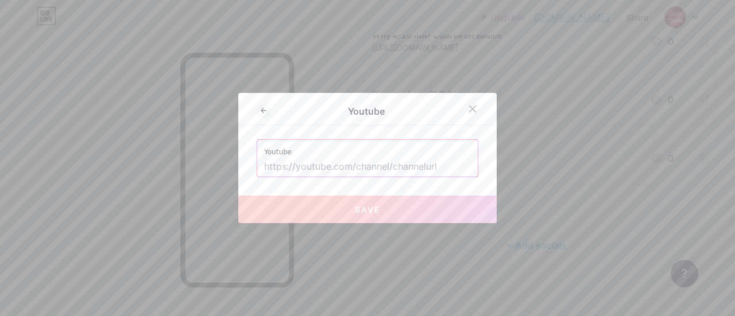
click at [288, 160] on input "text" at bounding box center [367, 167] width 207 height 20
paste input "[DOMAIN_NAME][URL]"
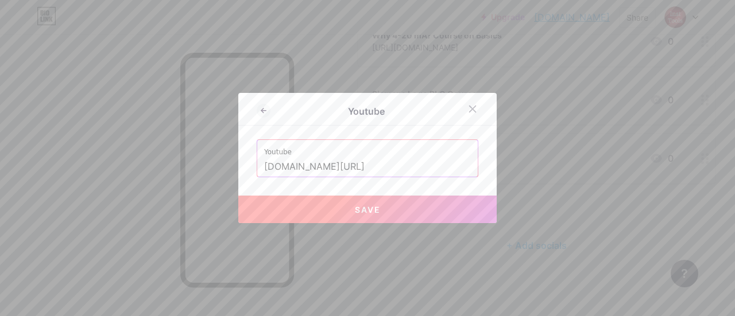
scroll to position [0, 0]
type input "[URL][DOMAIN_NAME]"
click at [366, 208] on span "Save" at bounding box center [368, 210] width 26 height 10
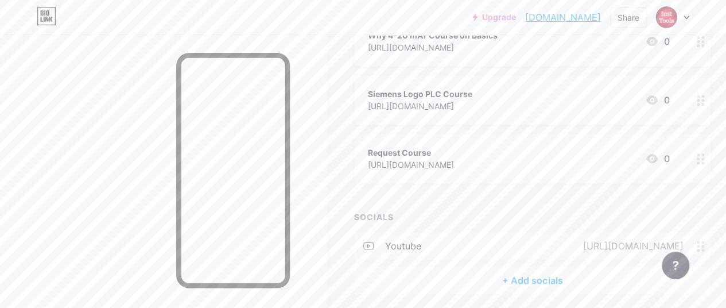
click at [530, 274] on div "+ Add socials" at bounding box center [532, 280] width 356 height 28
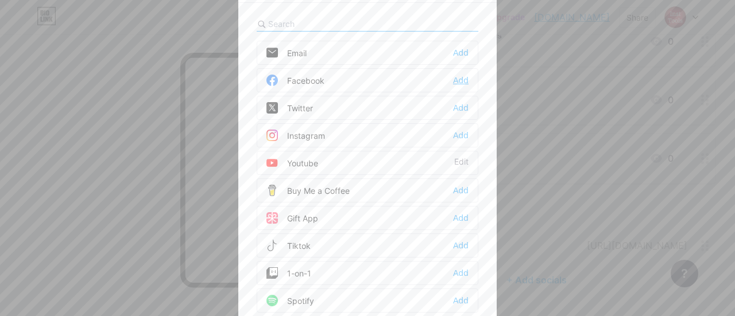
click at [457, 76] on div "Add" at bounding box center [460, 80] width 15 height 11
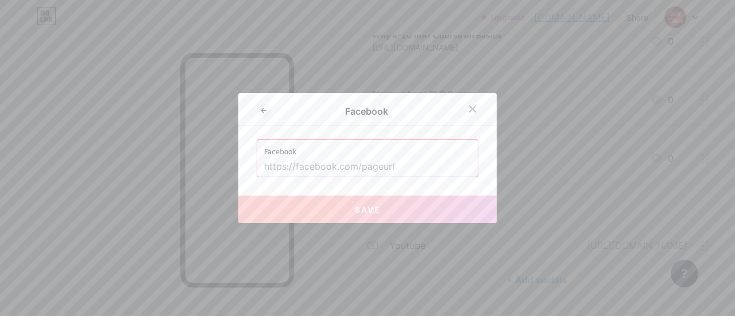
click at [375, 166] on input "text" at bounding box center [367, 167] width 207 height 20
paste input "[URL][DOMAIN_NAME][DOMAIN_NAME]"
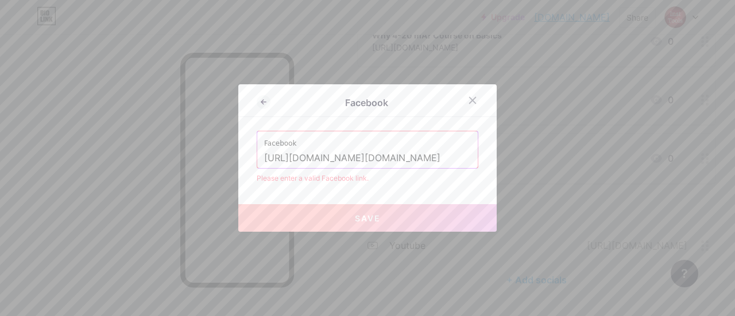
click at [342, 158] on input "[URL][DOMAIN_NAME][DOMAIN_NAME]" at bounding box center [367, 159] width 207 height 20
paste input "[DOMAIN_NAME][URL]"
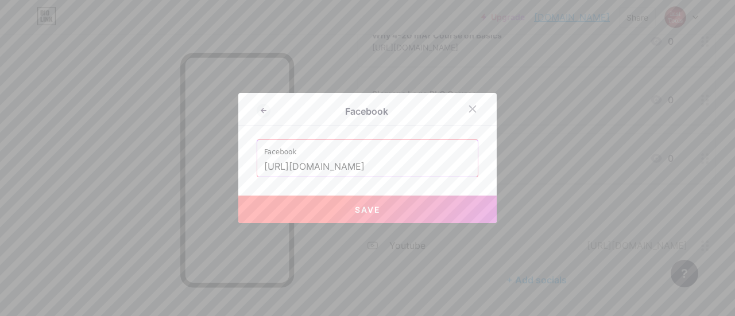
type input "[URL][DOMAIN_NAME]"
click at [364, 213] on span "Save" at bounding box center [368, 210] width 26 height 10
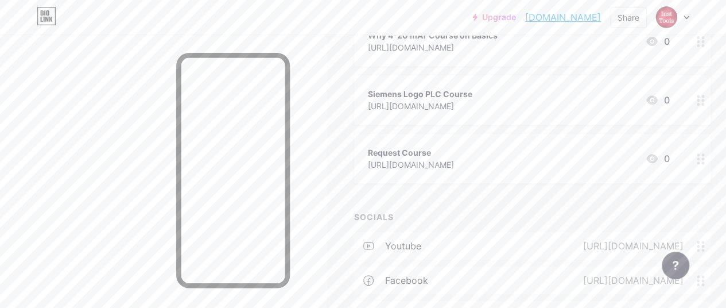
scroll to position [288, 0]
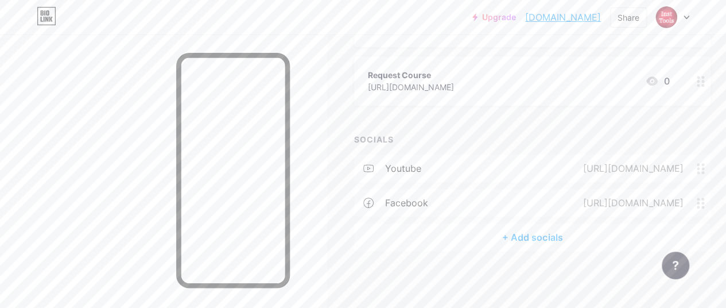
click at [530, 231] on div "+ Add socials" at bounding box center [532, 237] width 356 height 28
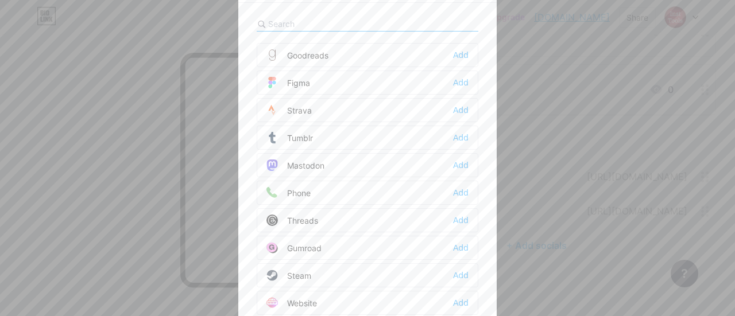
scroll to position [29, 0]
click at [453, 268] on div "Add" at bounding box center [460, 273] width 15 height 11
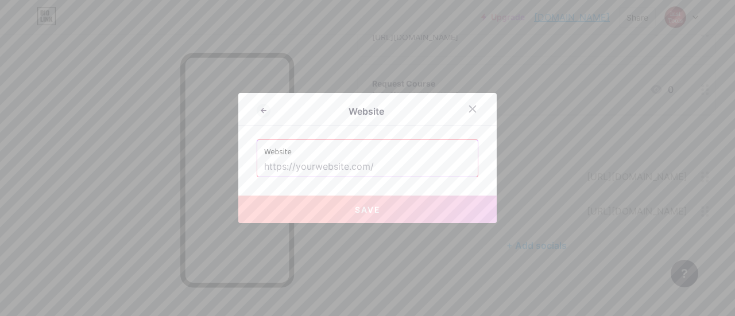
scroll to position [0, 0]
click at [344, 165] on input "text" at bounding box center [367, 167] width 207 height 20
paste input "[URL][DOMAIN_NAME]"
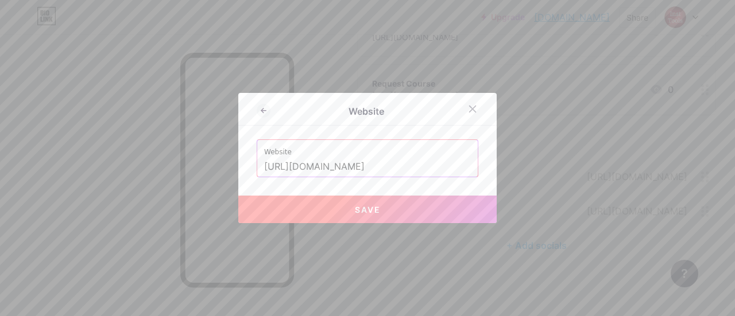
type input "[URL][DOMAIN_NAME]"
click at [288, 211] on button "Save" at bounding box center [367, 210] width 258 height 28
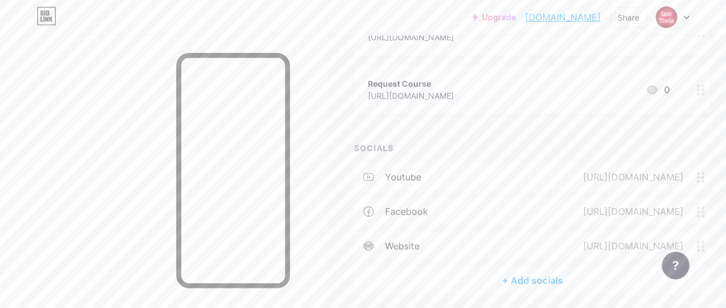
click at [519, 276] on div "+ Add socials" at bounding box center [532, 280] width 356 height 28
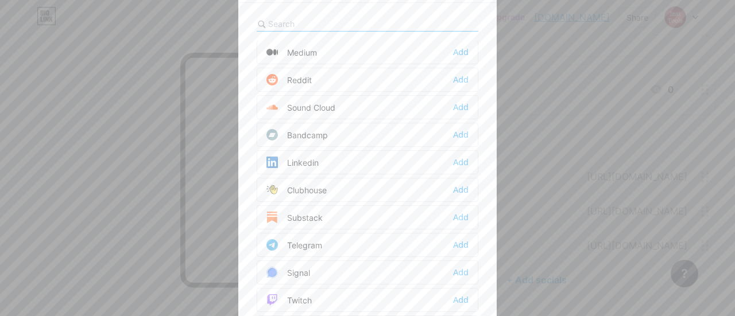
scroll to position [391, 0]
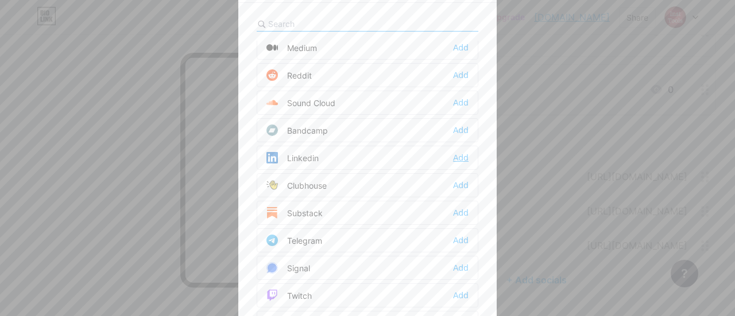
click at [460, 152] on div "Add" at bounding box center [460, 157] width 15 height 11
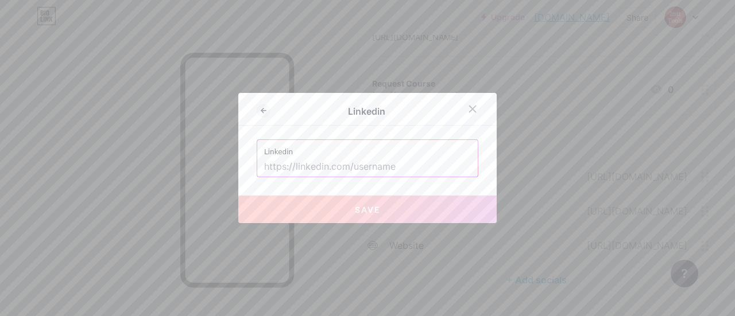
click at [334, 166] on input "text" at bounding box center [367, 167] width 207 height 20
paste input "[URL][DOMAIN_NAME]"
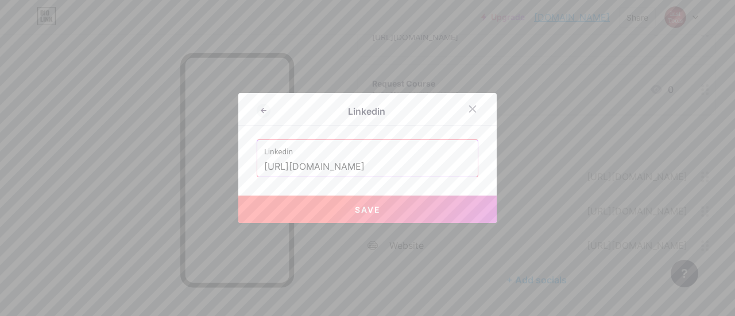
scroll to position [0, 41]
type input "[URL][DOMAIN_NAME]"
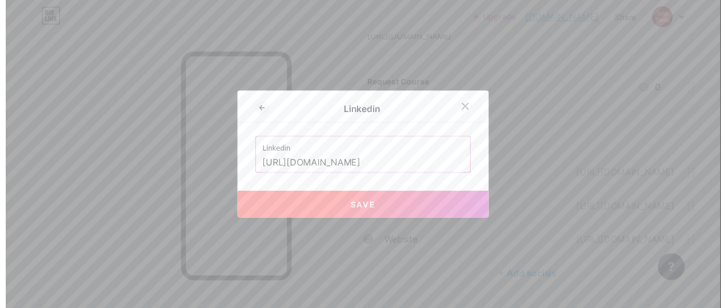
scroll to position [0, 0]
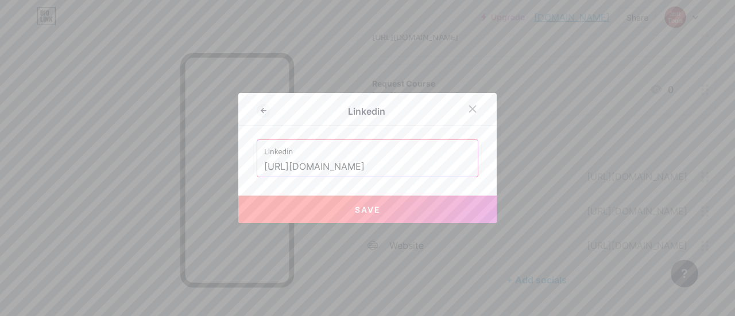
click at [361, 209] on span "Save" at bounding box center [368, 210] width 26 height 10
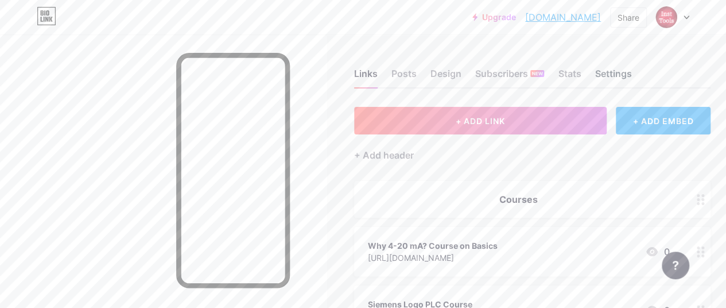
click at [616, 73] on div "Settings" at bounding box center [613, 77] width 37 height 21
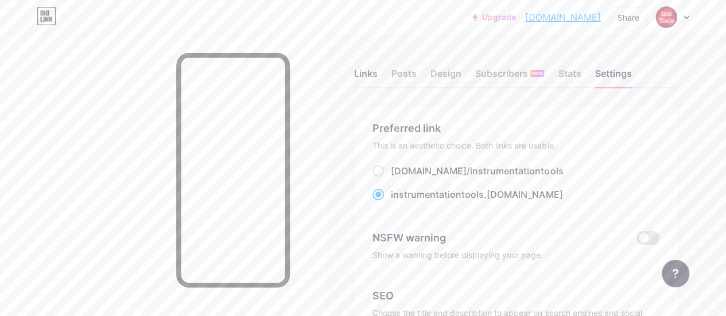
click at [374, 75] on div "Links" at bounding box center [366, 77] width 24 height 21
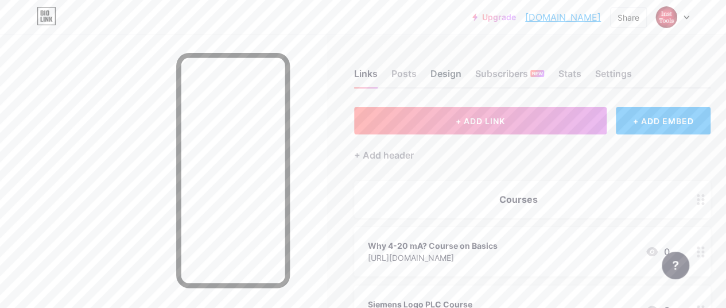
click at [443, 76] on div "Design" at bounding box center [445, 77] width 31 height 21
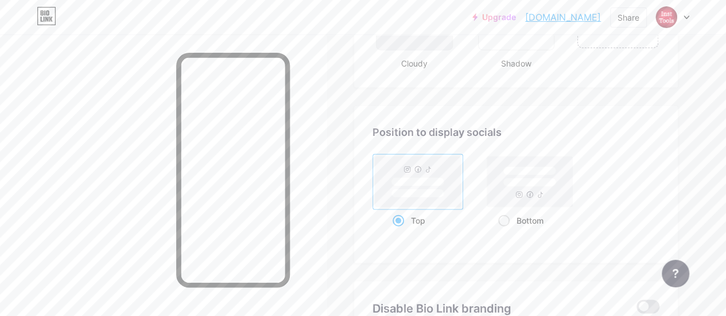
scroll to position [1512, 0]
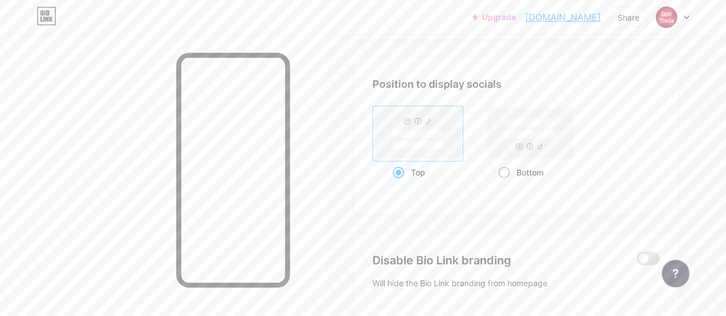
click at [506, 172] on span at bounding box center [503, 172] width 11 height 11
click at [506, 183] on input "Bottom" at bounding box center [501, 186] width 7 height 7
radio input "true"
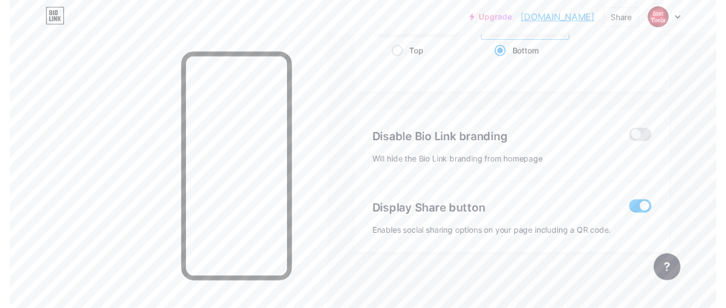
scroll to position [0, 0]
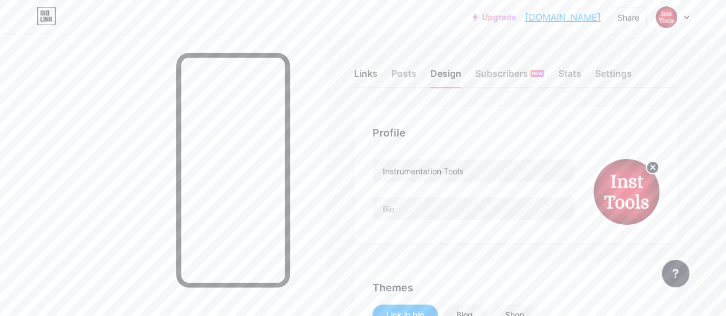
click at [368, 77] on div "Links" at bounding box center [366, 77] width 24 height 21
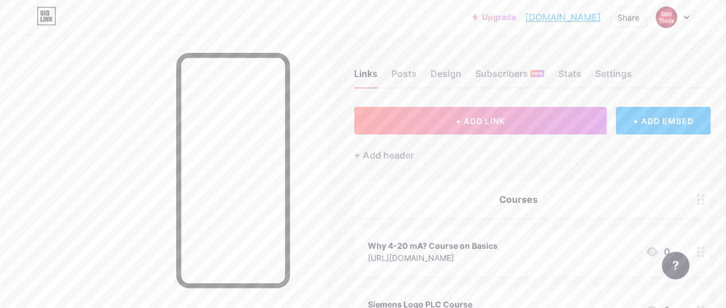
scroll to position [118, 0]
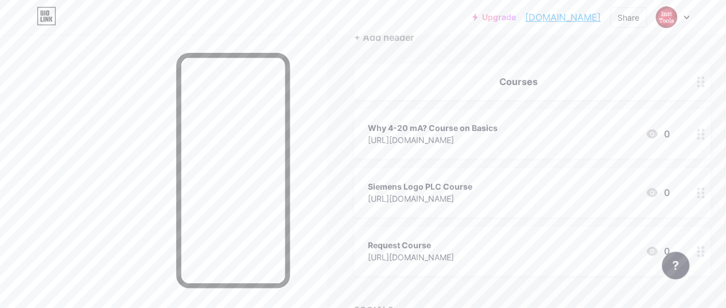
click at [498, 128] on div "Why 4-20 mA? Course on Basics" at bounding box center [433, 128] width 130 height 12
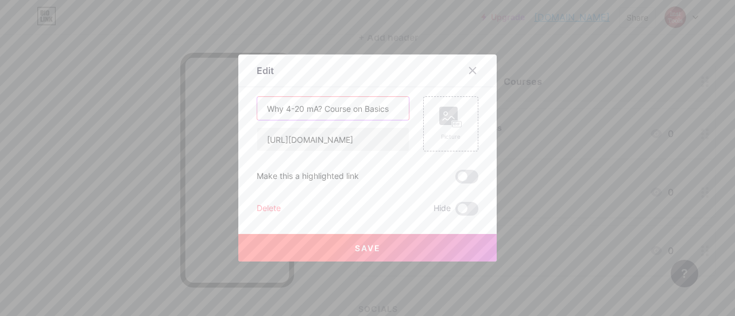
drag, startPoint x: 320, startPoint y: 110, endPoint x: 358, endPoint y: 107, distance: 37.9
click at [358, 107] on input "Why 4-20 mA? Course on Basics" at bounding box center [332, 108] width 151 height 23
type input "Why 4-20 mA? Learn Basics"
click at [355, 247] on span "Save" at bounding box center [368, 248] width 26 height 10
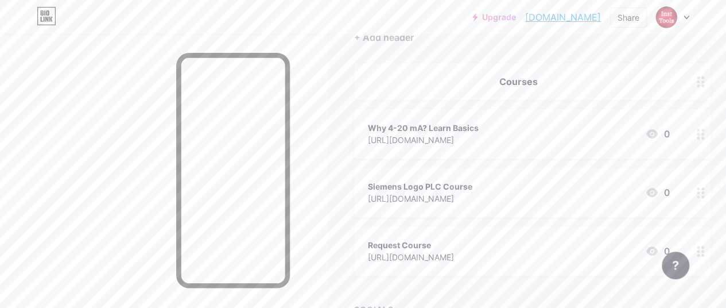
click at [468, 122] on div "Why 4-20 mA? Learn Basics" at bounding box center [423, 128] width 111 height 12
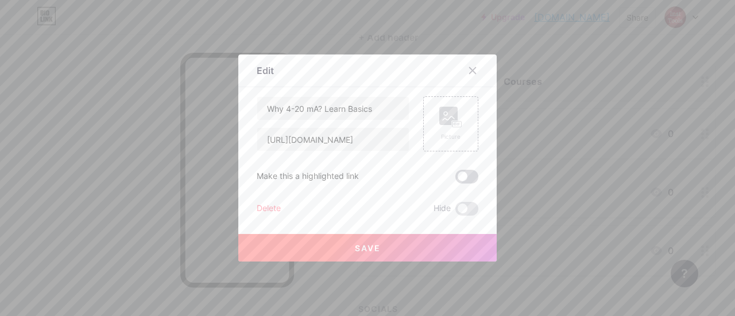
click at [461, 170] on span at bounding box center [466, 177] width 23 height 14
click at [455, 180] on input "checkbox" at bounding box center [455, 180] width 0 height 0
click at [397, 245] on button "Save" at bounding box center [367, 248] width 258 height 28
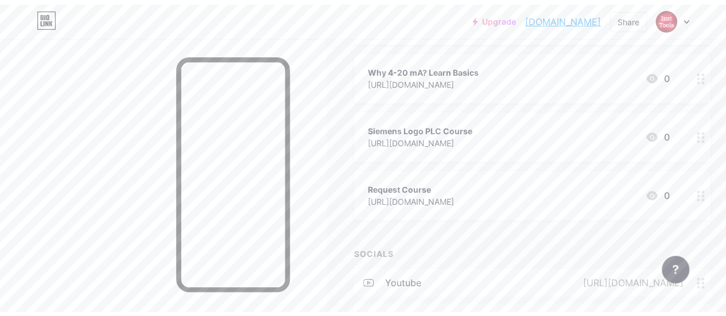
scroll to position [0, 0]
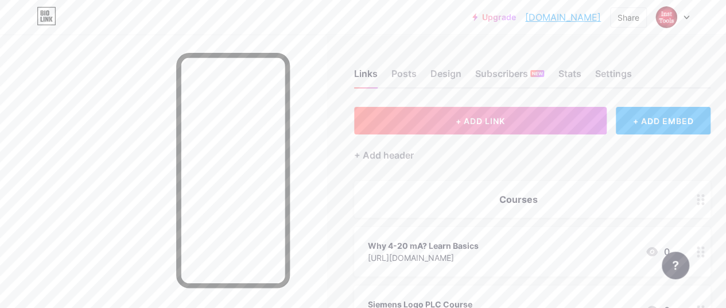
drag, startPoint x: 538, startPoint y: 18, endPoint x: 520, endPoint y: 87, distance: 71.3
click at [520, 87] on div "Links Posts Design Subscribers NEW Stats Settings" at bounding box center [532, 68] width 356 height 40
click at [617, 71] on div "Settings" at bounding box center [613, 77] width 37 height 21
